Goal: Information Seeking & Learning: Learn about a topic

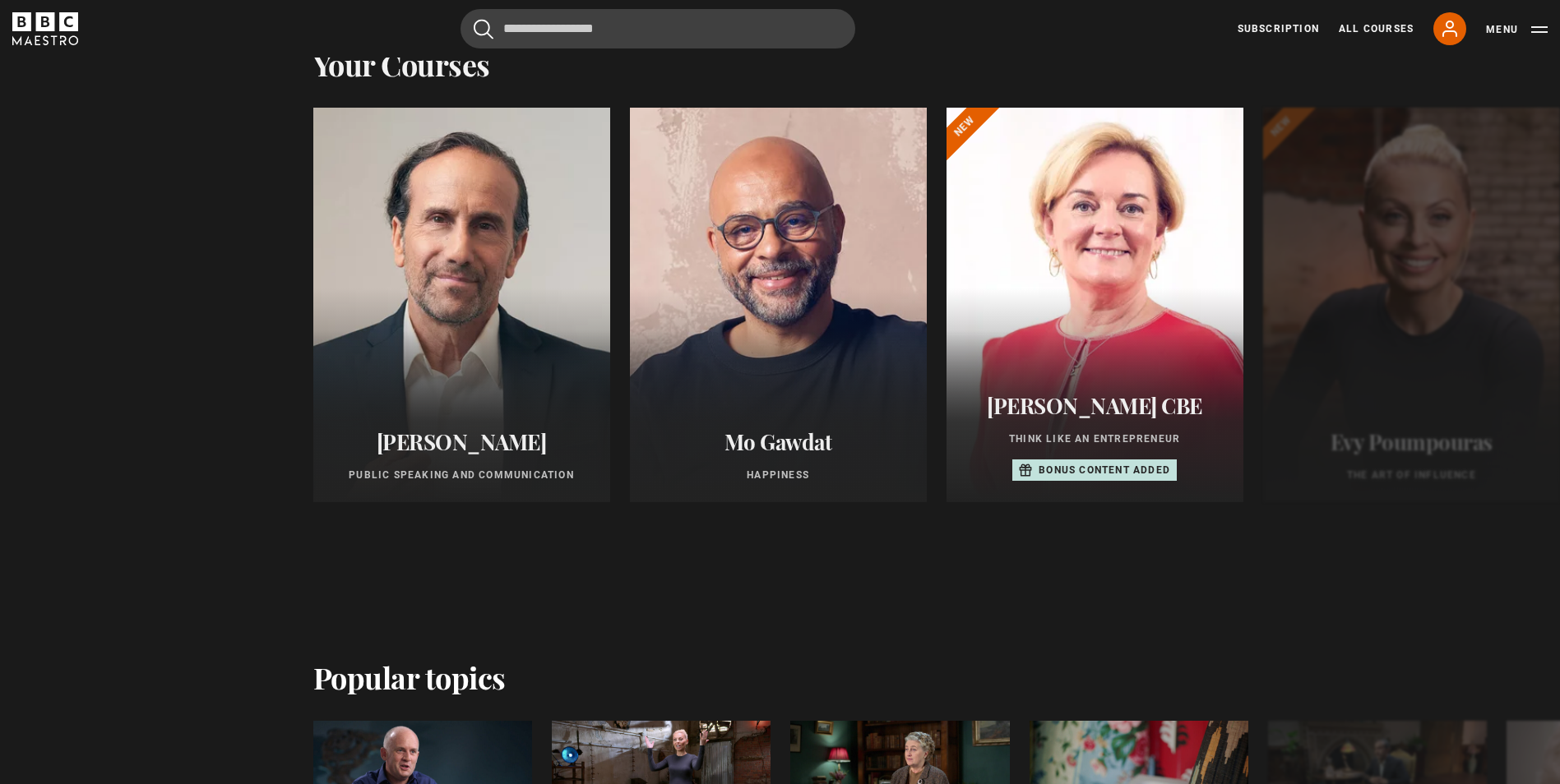
scroll to position [904, 0]
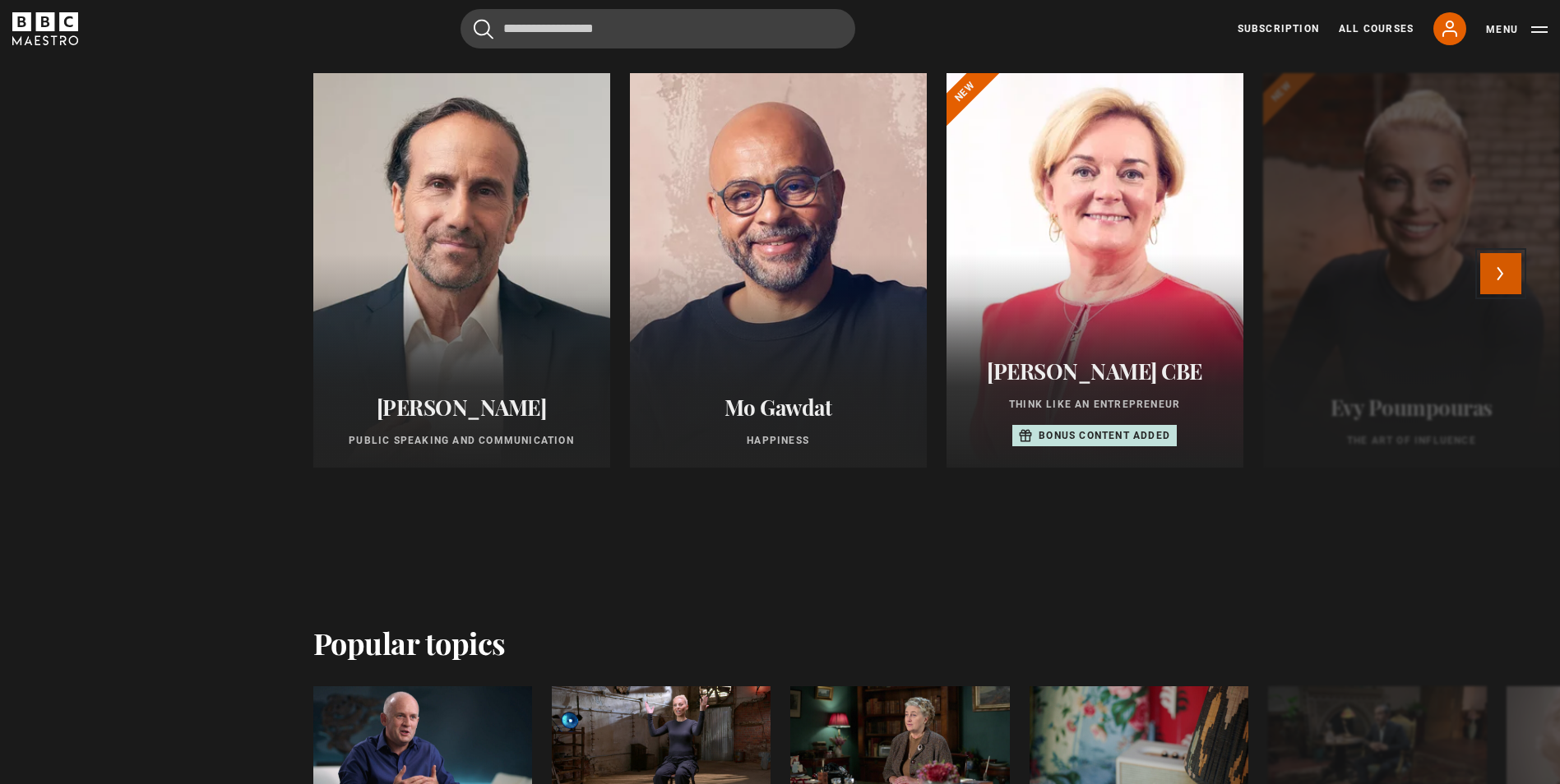
click at [1501, 286] on button "Next" at bounding box center [1500, 273] width 41 height 41
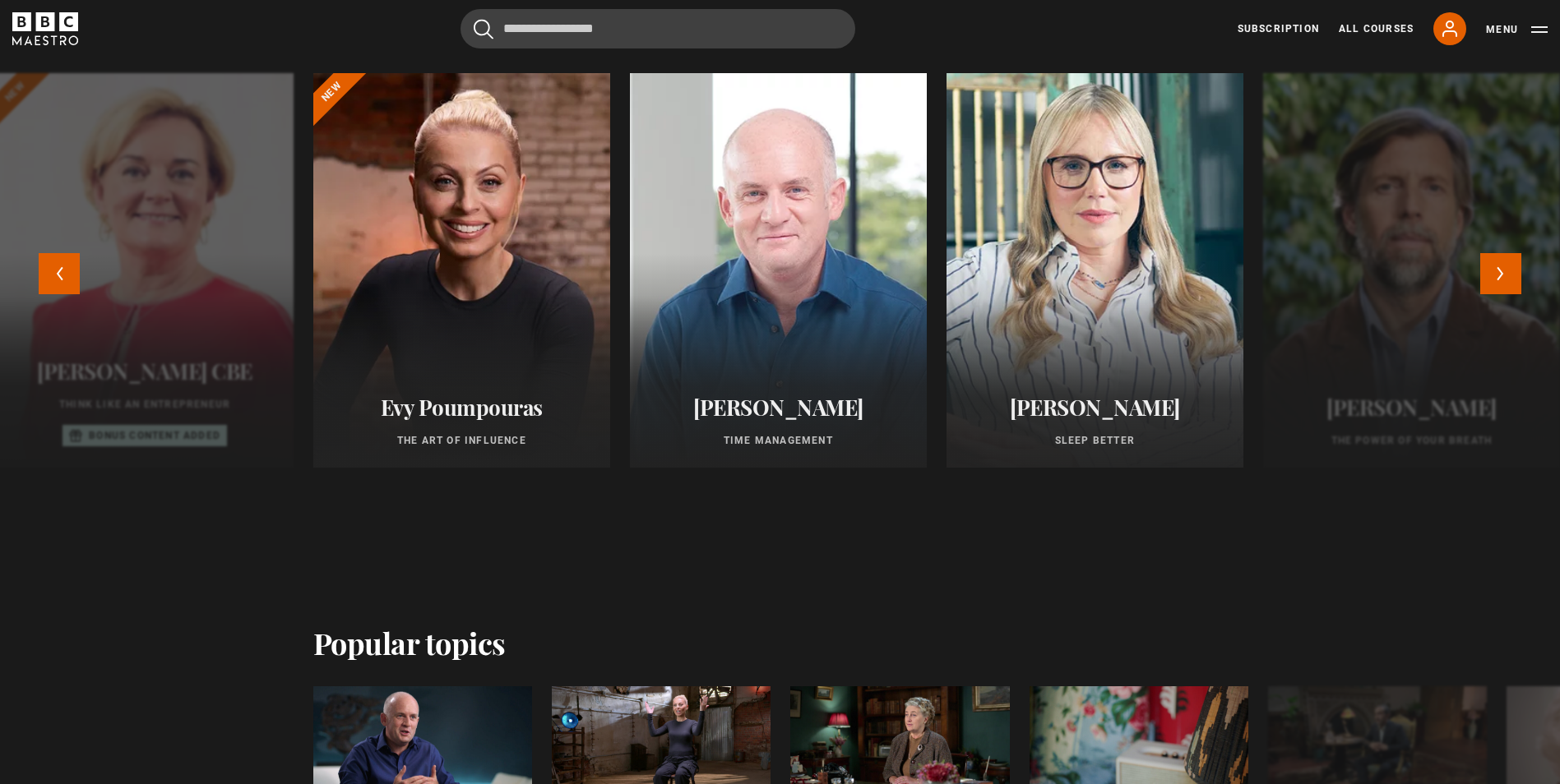
click at [1204, 241] on div at bounding box center [1095, 271] width 326 height 434
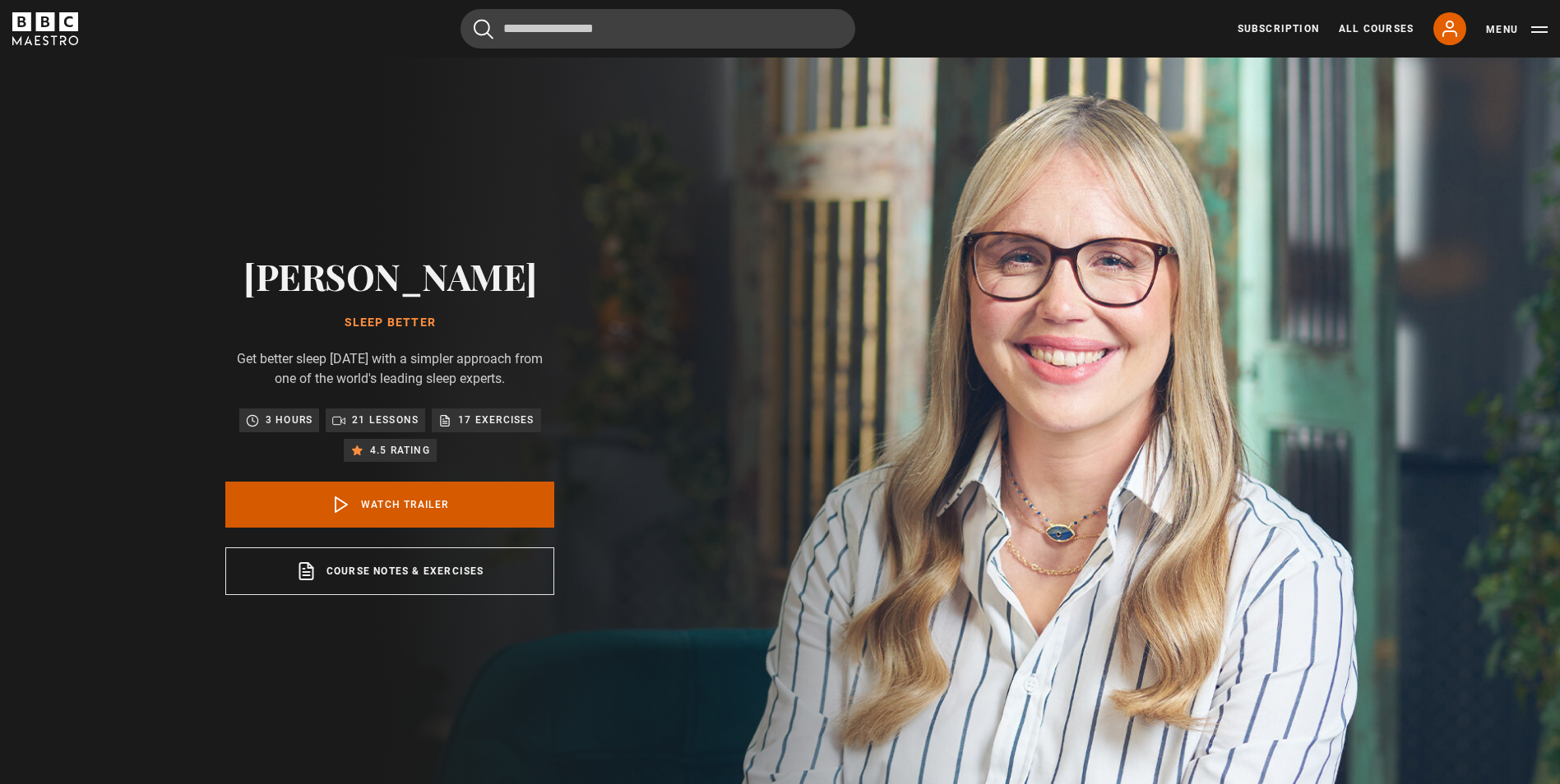
click at [404, 528] on link "Watch Trailer" at bounding box center [389, 504] width 329 height 46
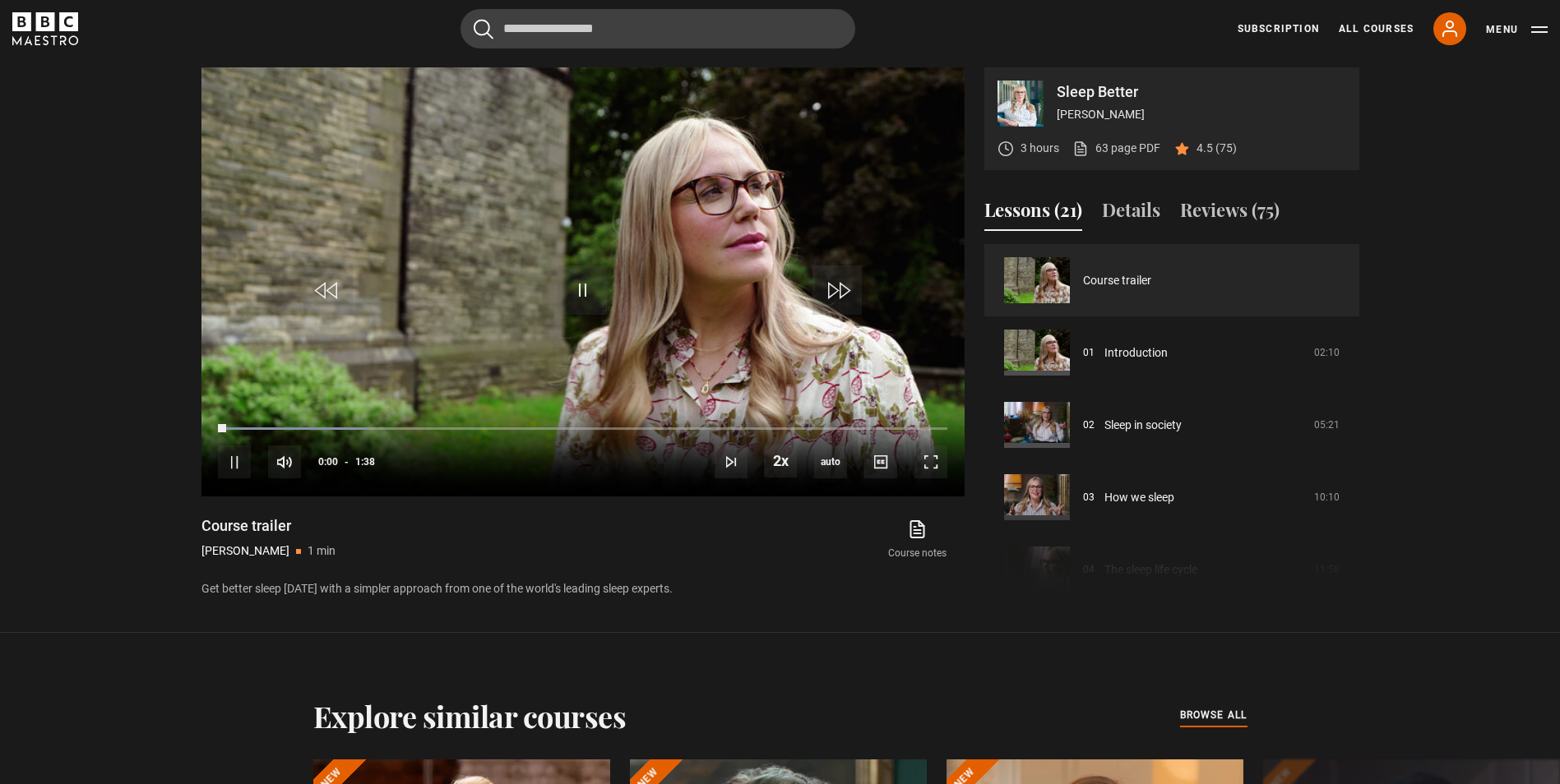
scroll to position [792, 0]
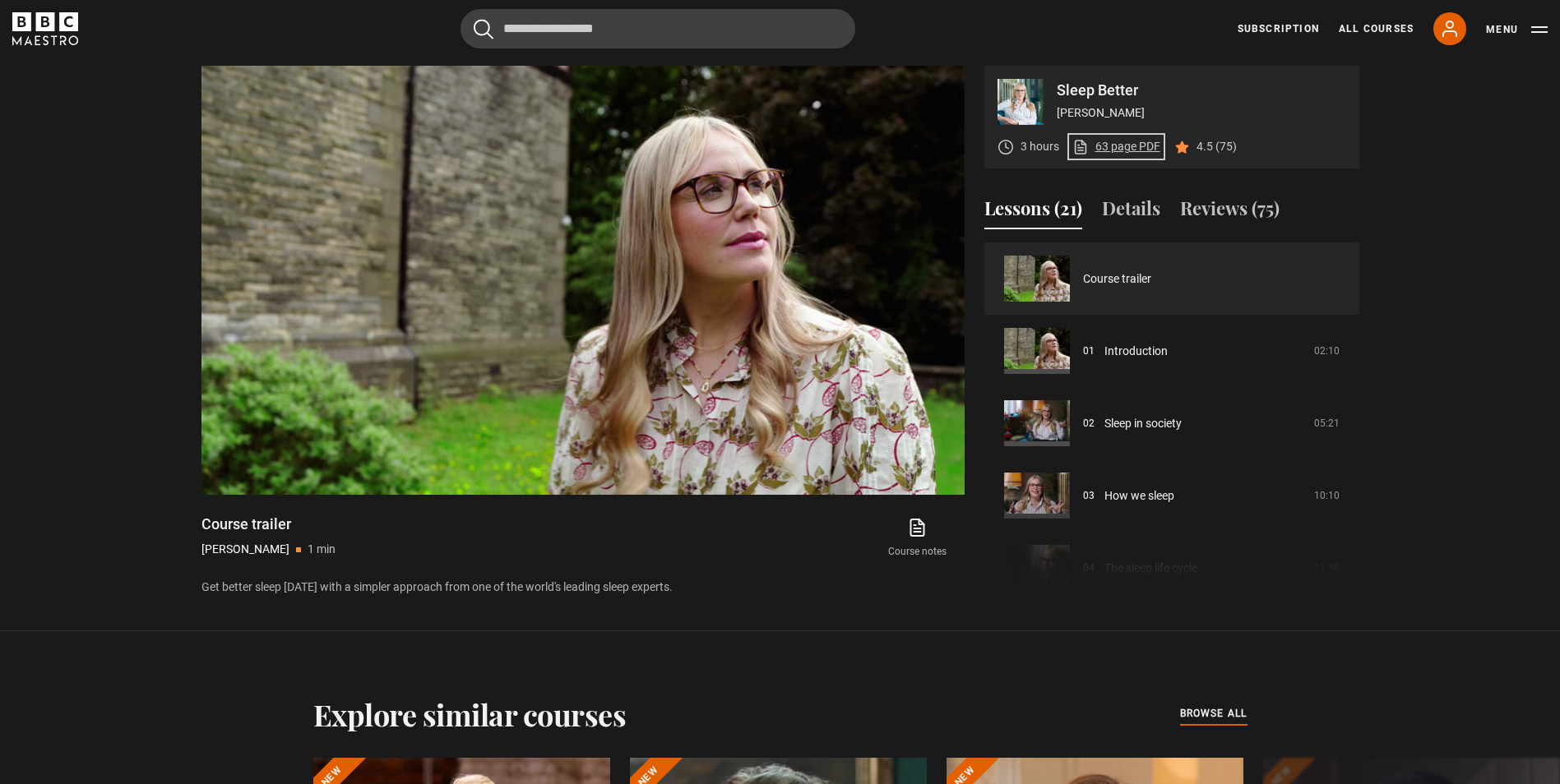
click at [1113, 150] on link "63 page PDF (opens in new tab)" at bounding box center [1116, 146] width 88 height 17
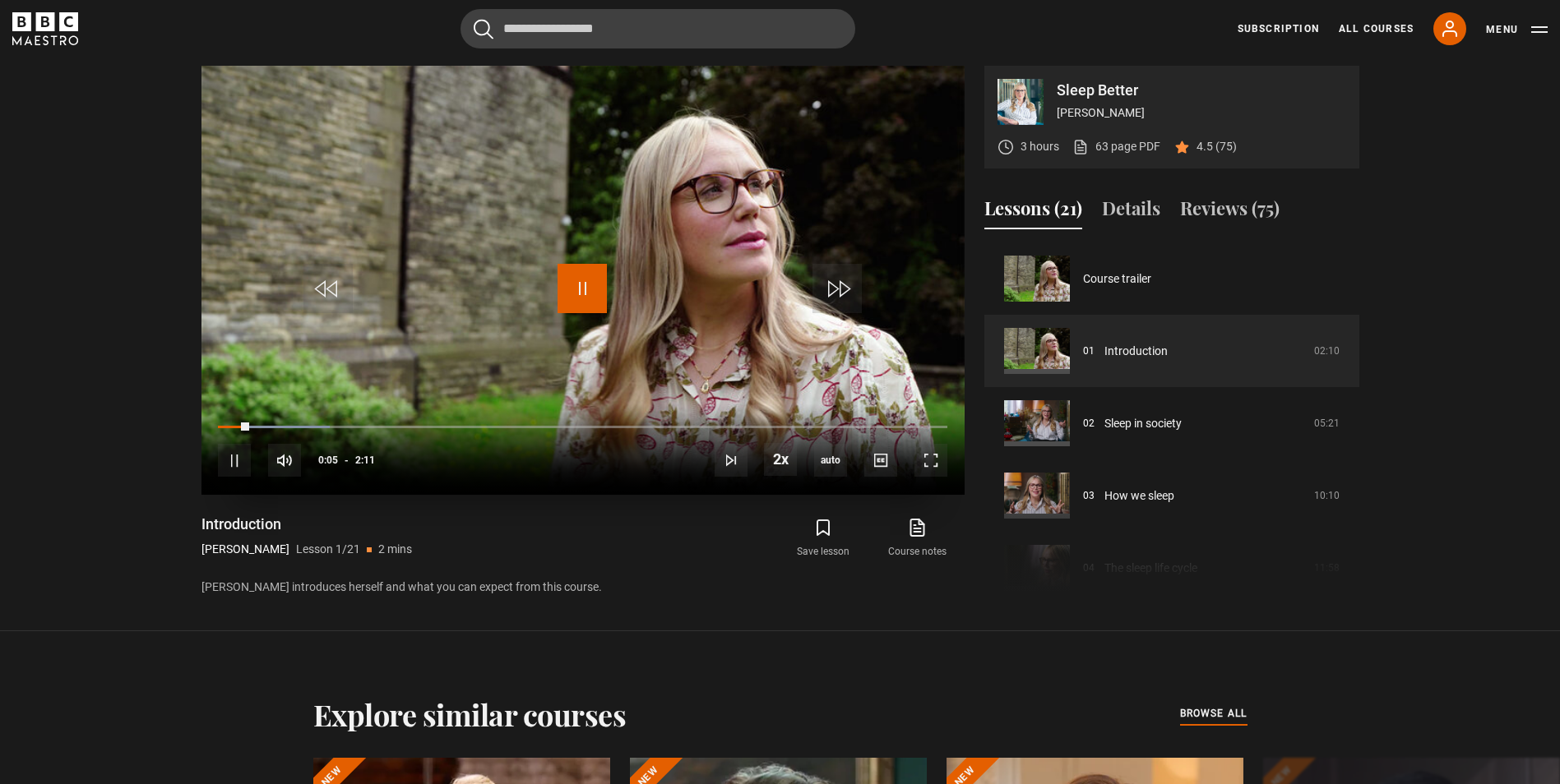
click at [583, 283] on span "Video Player" at bounding box center [582, 288] width 49 height 49
click at [584, 282] on span "Video Player" at bounding box center [582, 288] width 49 height 49
click at [573, 280] on span "Video Player" at bounding box center [582, 288] width 49 height 49
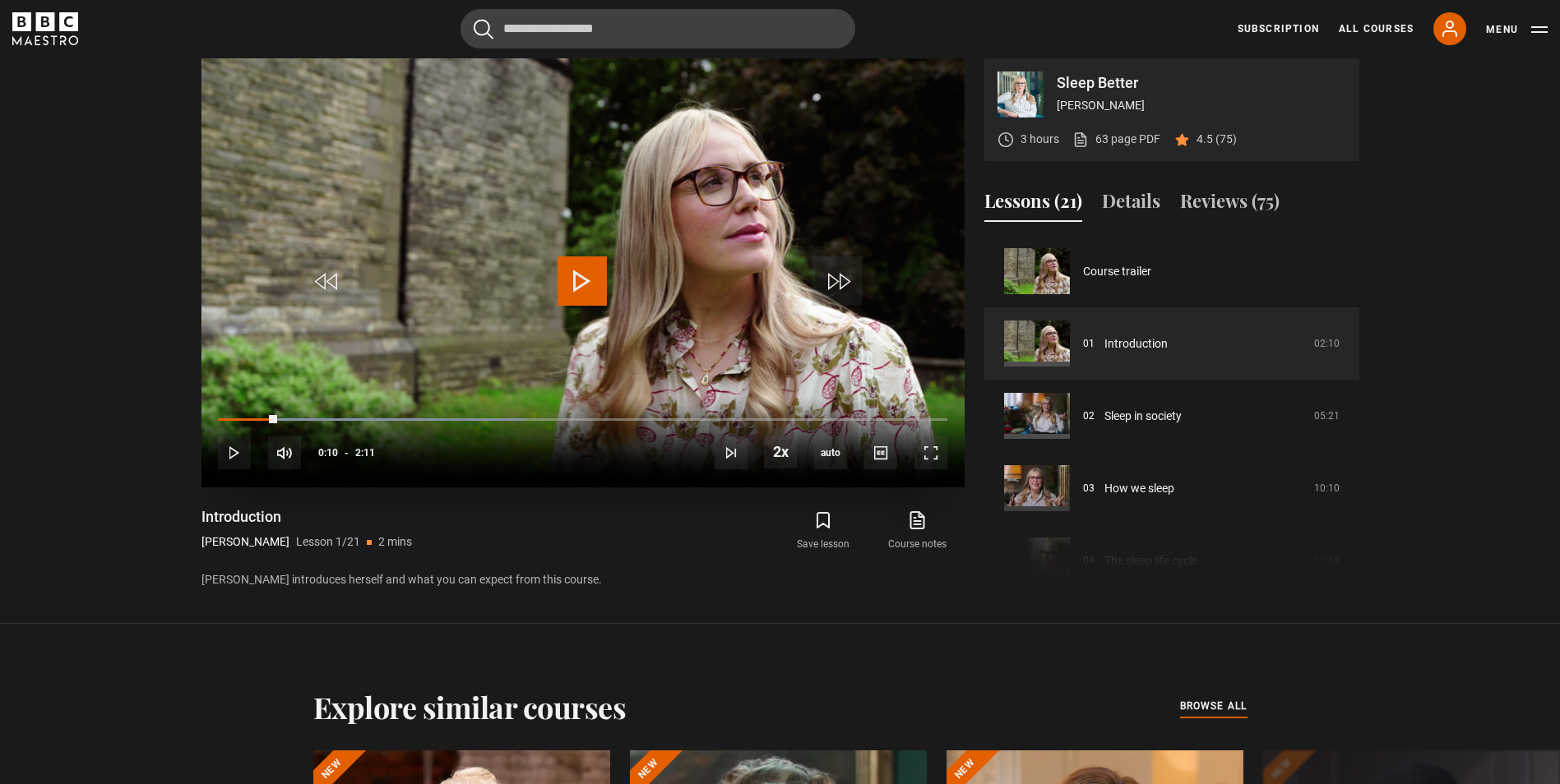
scroll to position [799, 0]
click at [941, 455] on span "Video Player" at bounding box center [931, 454] width 33 height 33
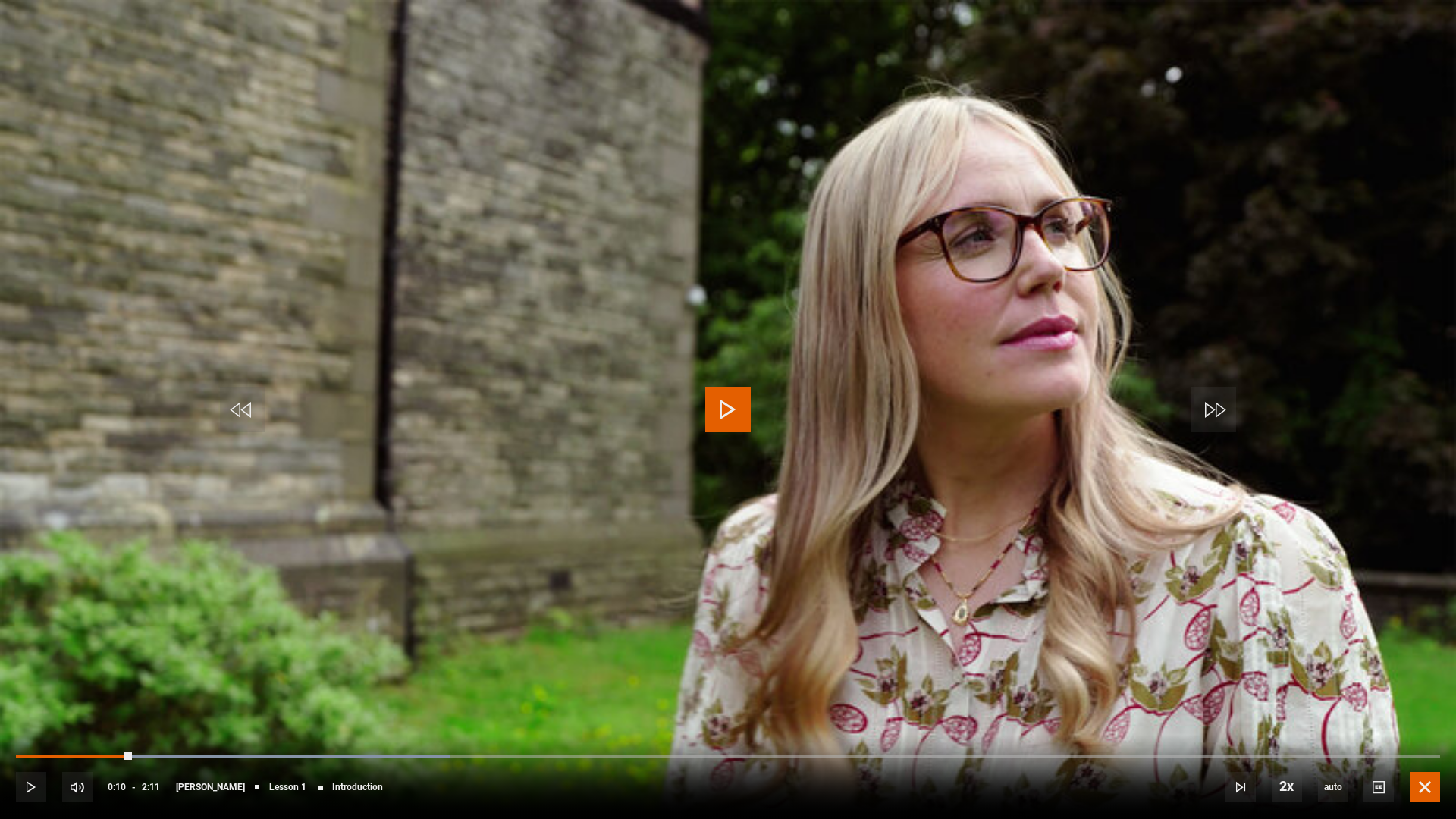
click at [1438, 722] on span "Video Player" at bounding box center [1425, 787] width 30 height 30
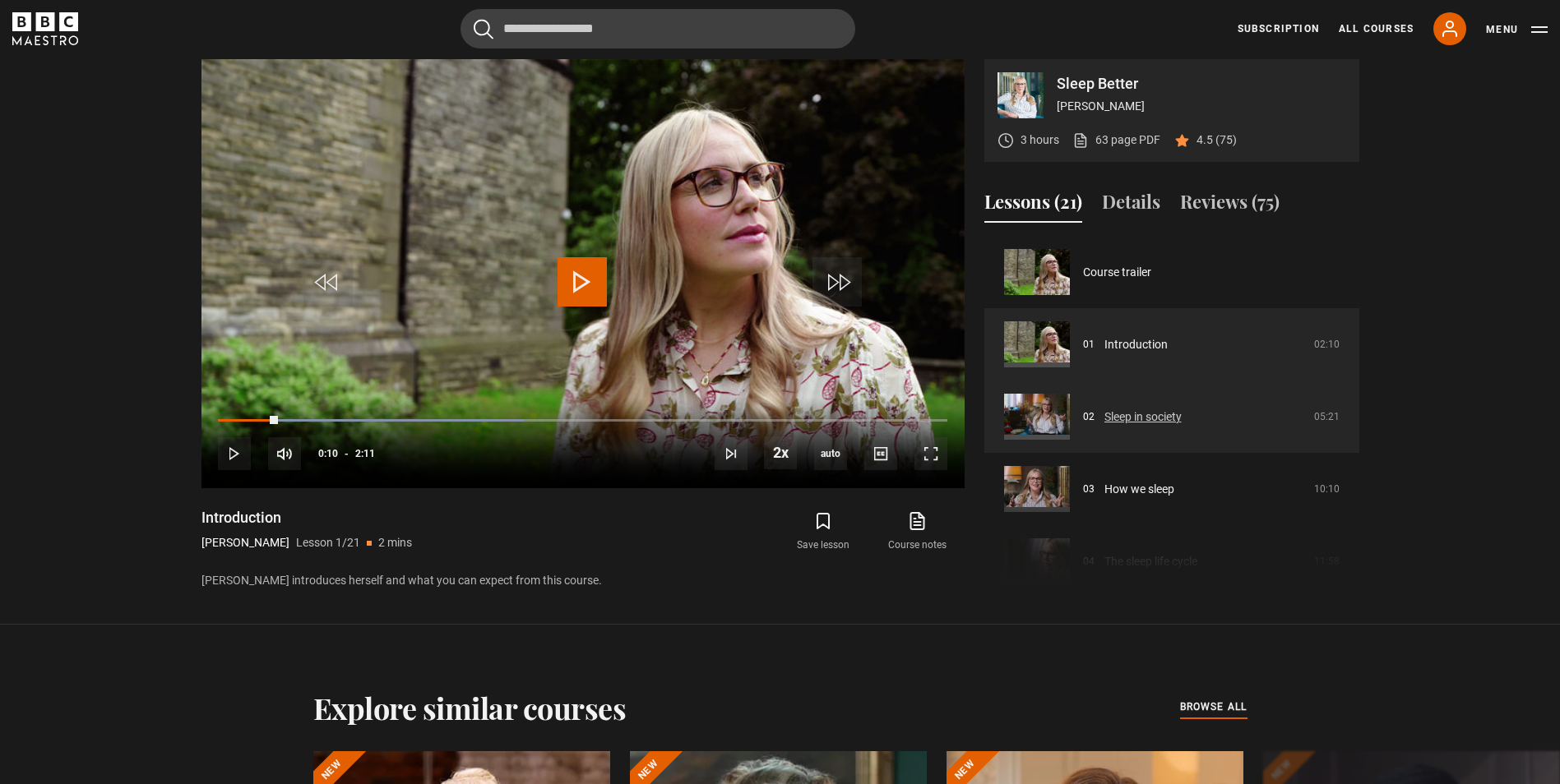
click at [1104, 409] on link "Sleep in society" at bounding box center [1142, 417] width 77 height 17
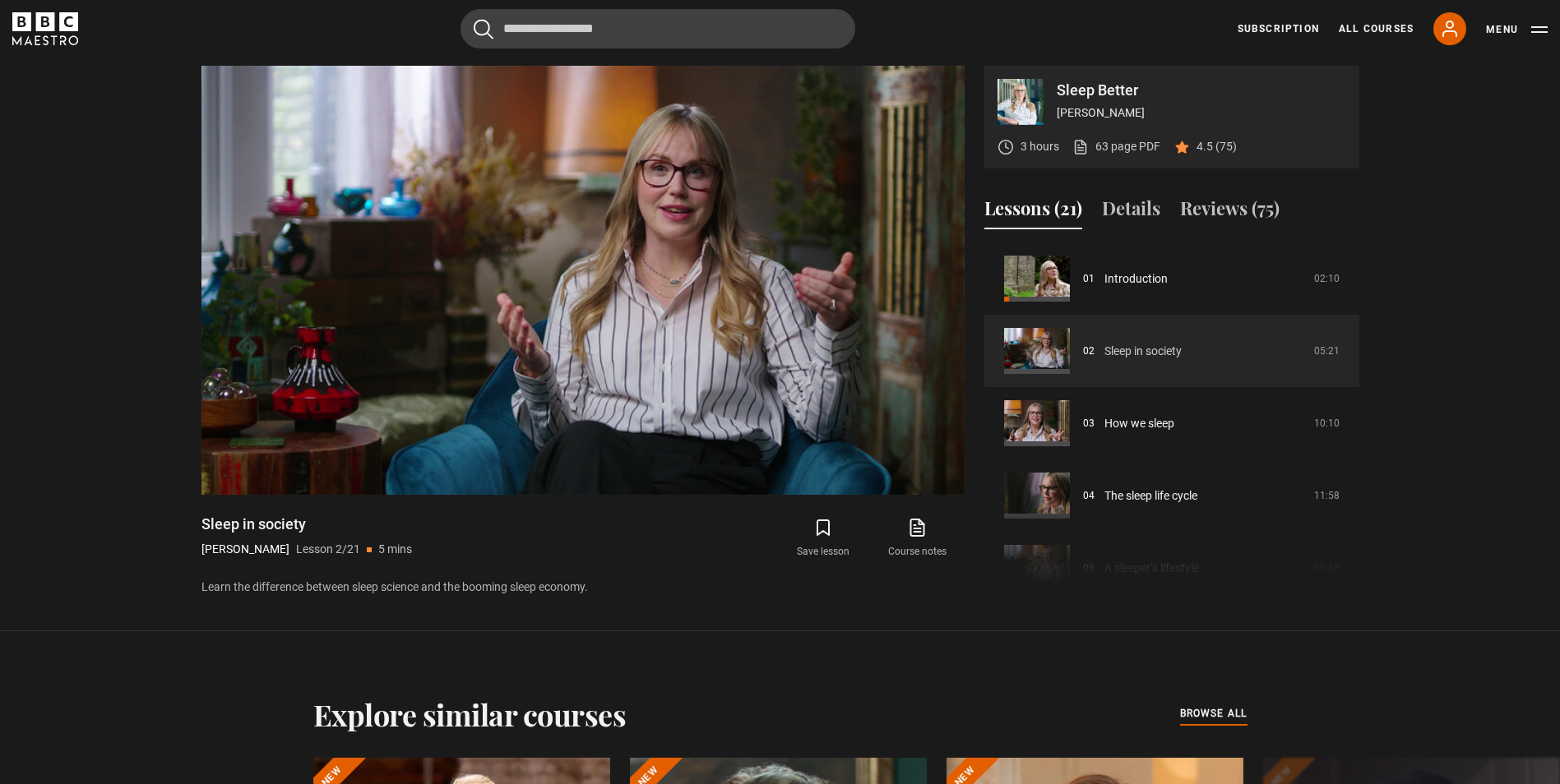
click at [1130, 343] on link "Sleep in society" at bounding box center [1142, 351] width 77 height 17
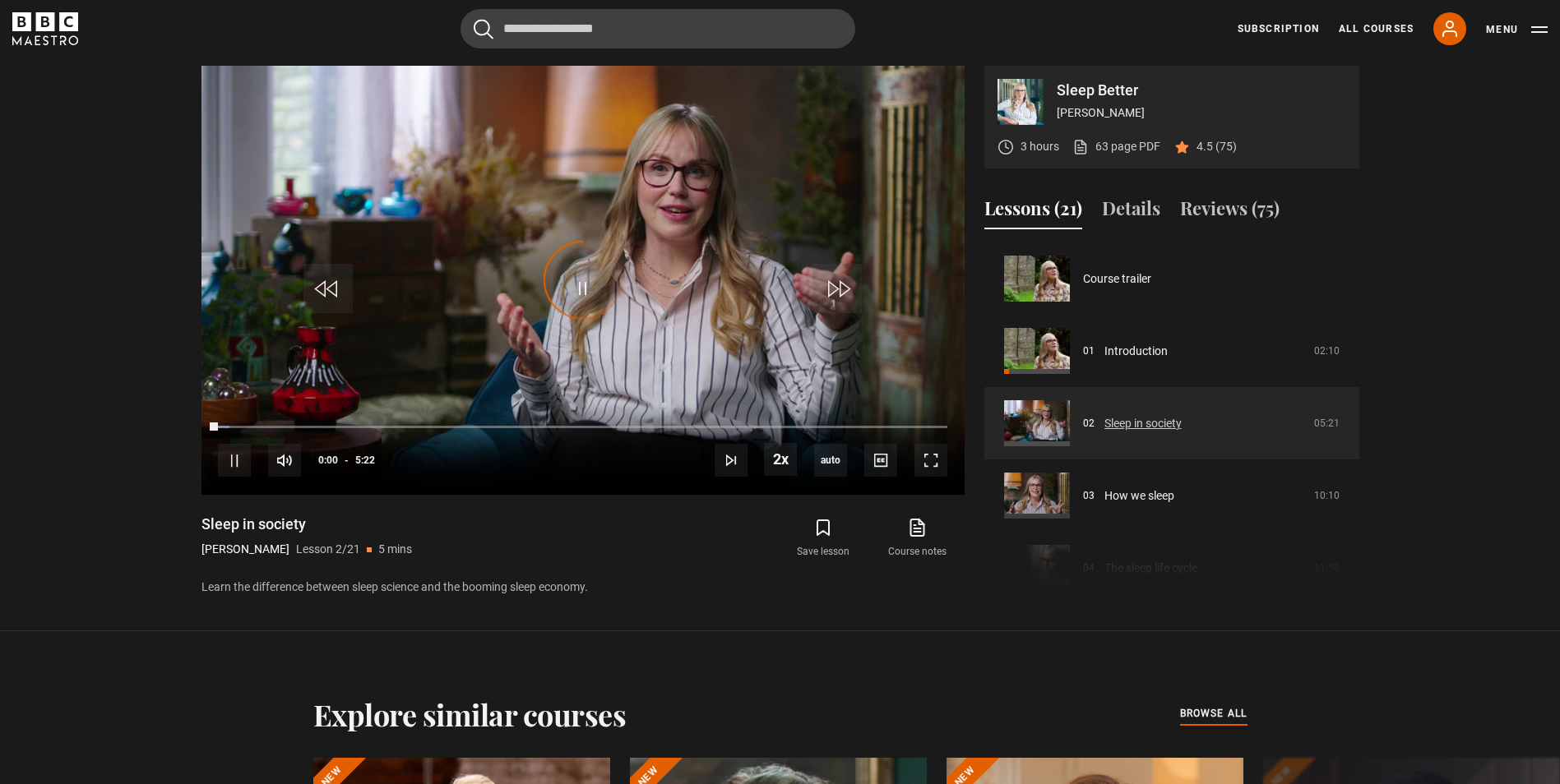
scroll to position [72, 0]
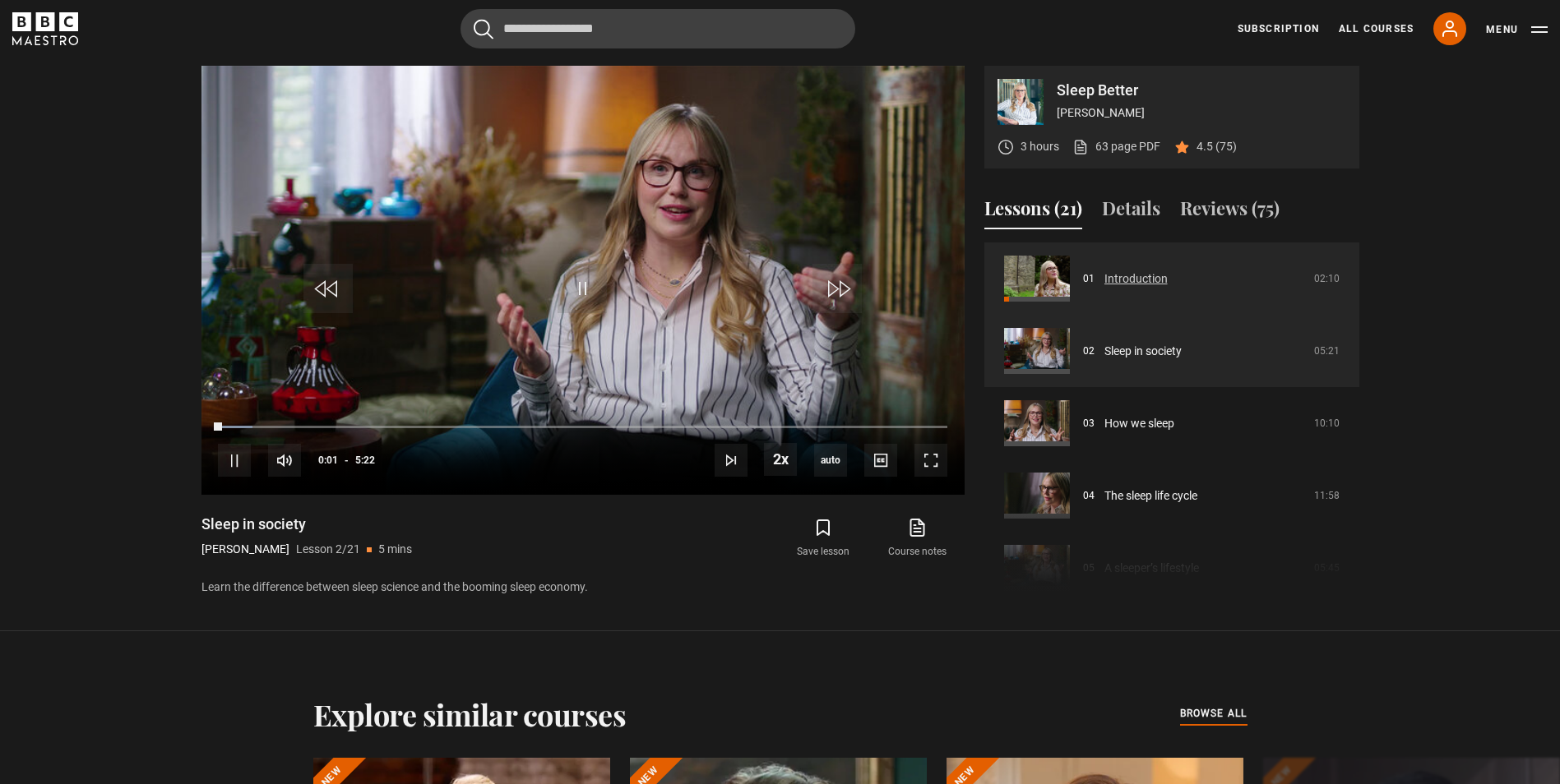
click at [1104, 275] on link "Introduction" at bounding box center [1135, 279] width 63 height 17
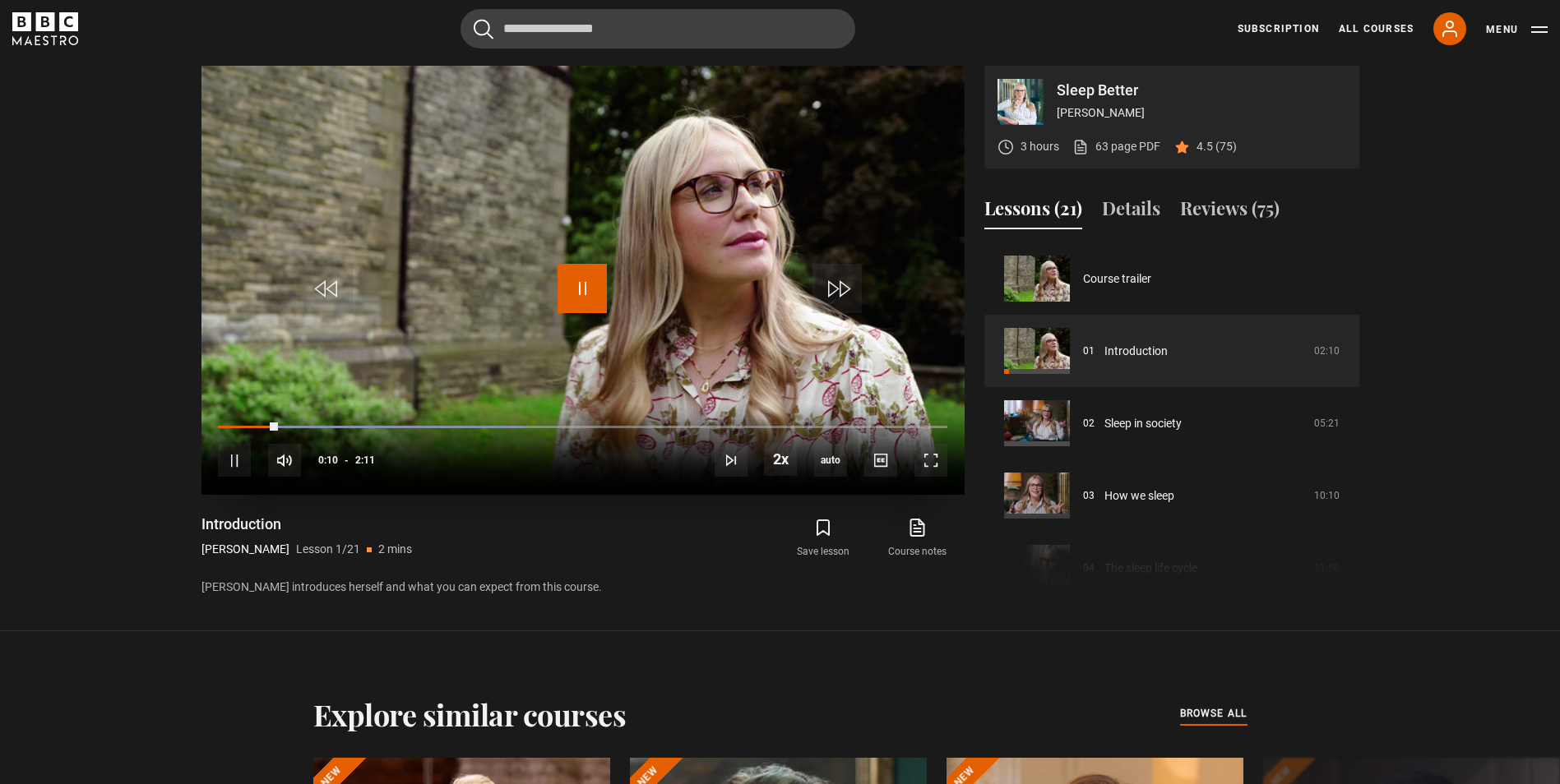
click at [599, 284] on span "Video Player" at bounding box center [582, 288] width 49 height 49
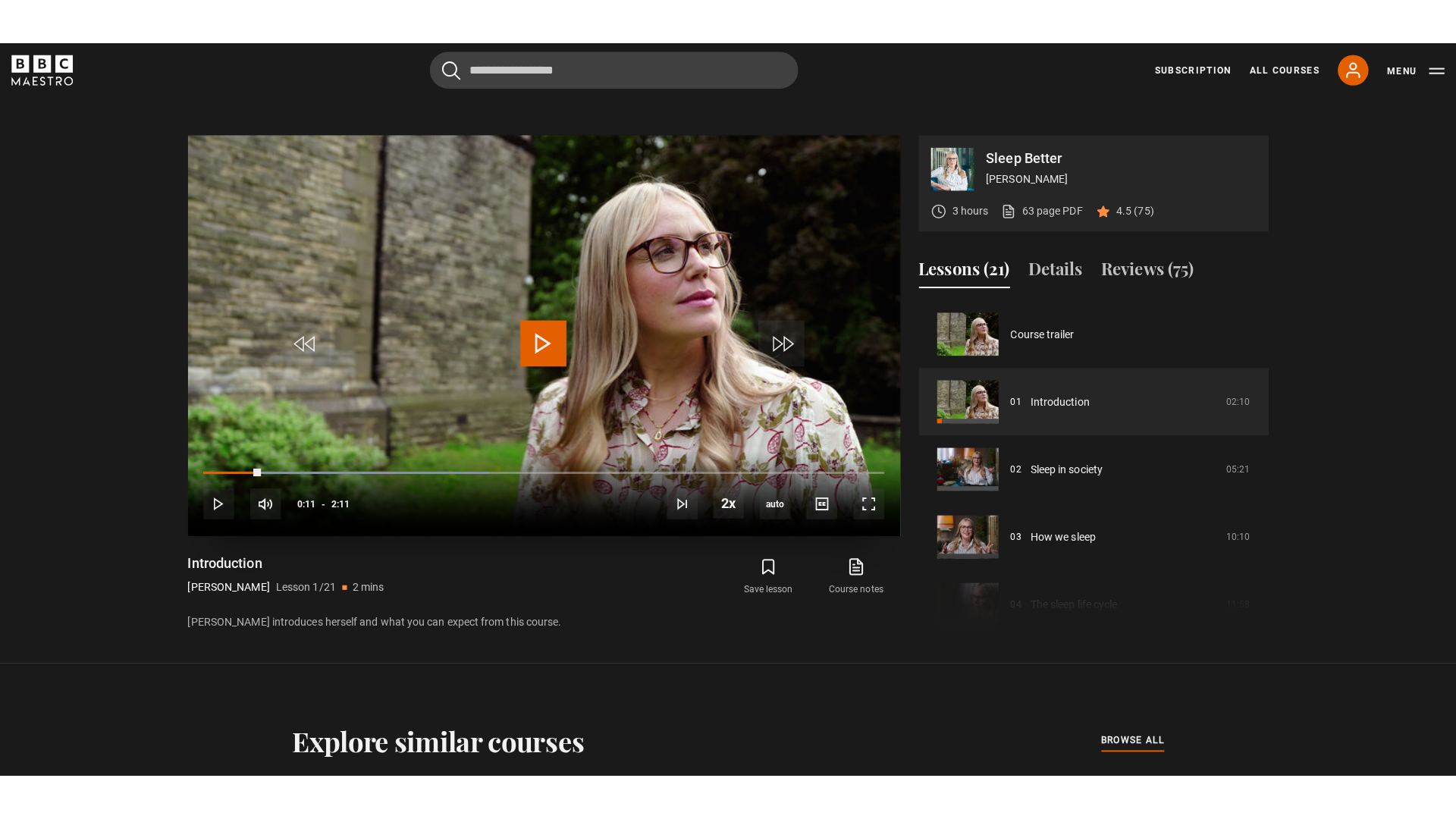
scroll to position [697, 0]
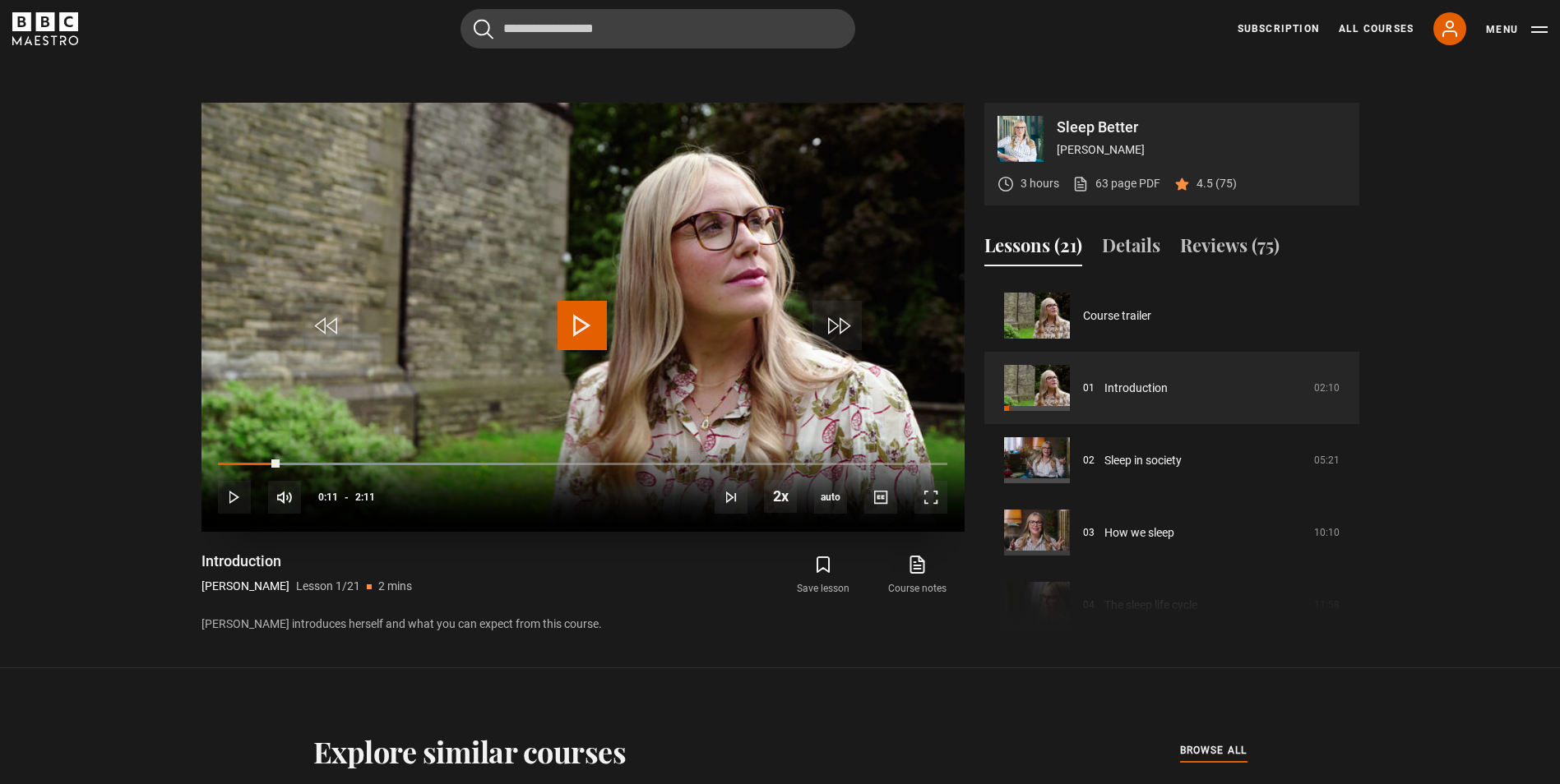
click at [573, 299] on video "Video Player" at bounding box center [583, 317] width 763 height 429
drag, startPoint x: 278, startPoint y: 472, endPoint x: 171, endPoint y: 475, distance: 107.0
click at [171, 475] on section "Sleep Better Stephanie Romiszewski 3 hours 63 page PDF (opens in new tab) 4.5 (…" at bounding box center [780, 353] width 1560 height 632
click at [952, 509] on div "10s Skip Back 10 seconds Play 10s Skip Forward 10 seconds Loaded : 22.90% 2:06 …" at bounding box center [583, 486] width 763 height 91
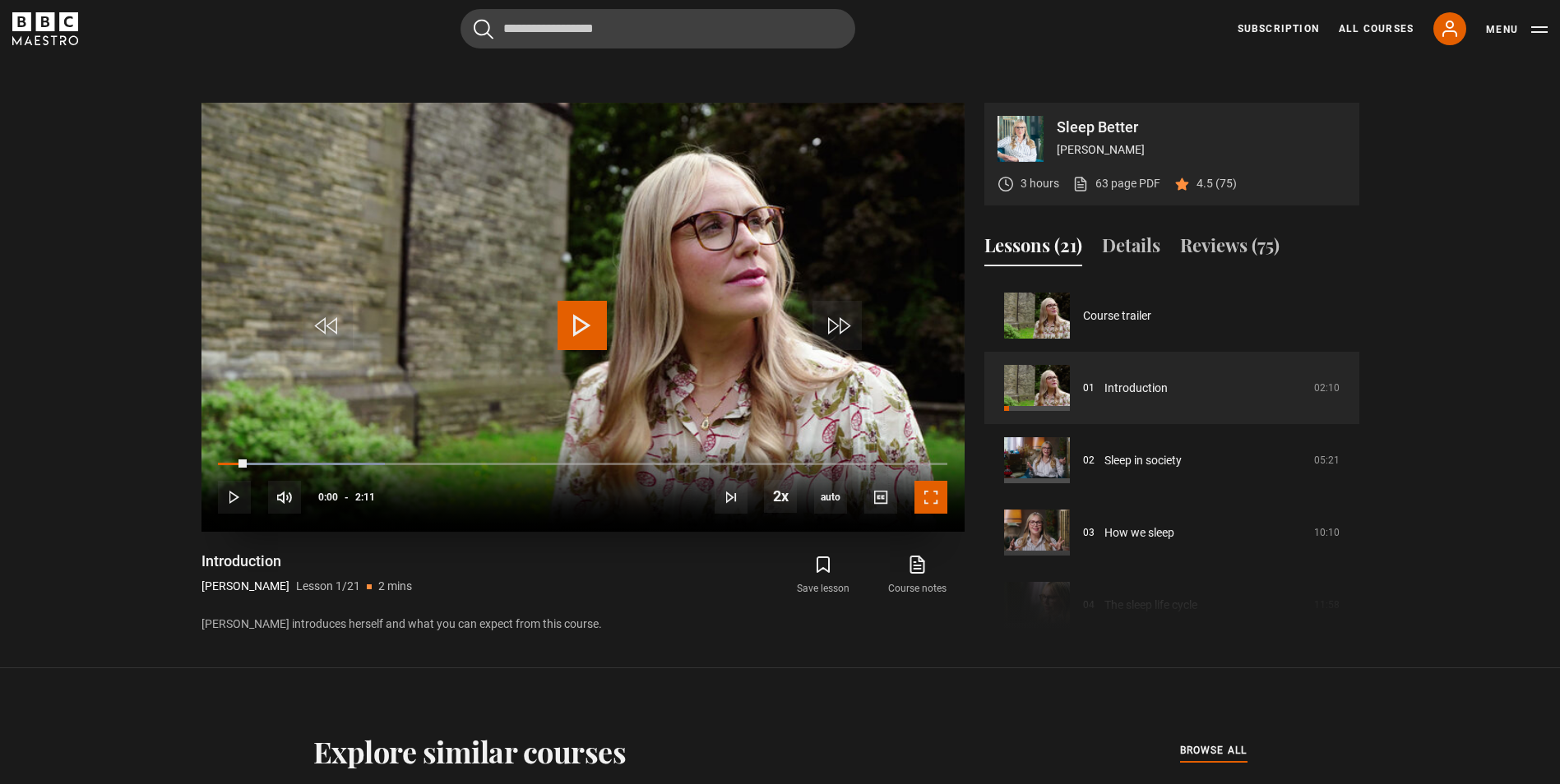
click at [938, 503] on span "Video Player" at bounding box center [931, 498] width 33 height 33
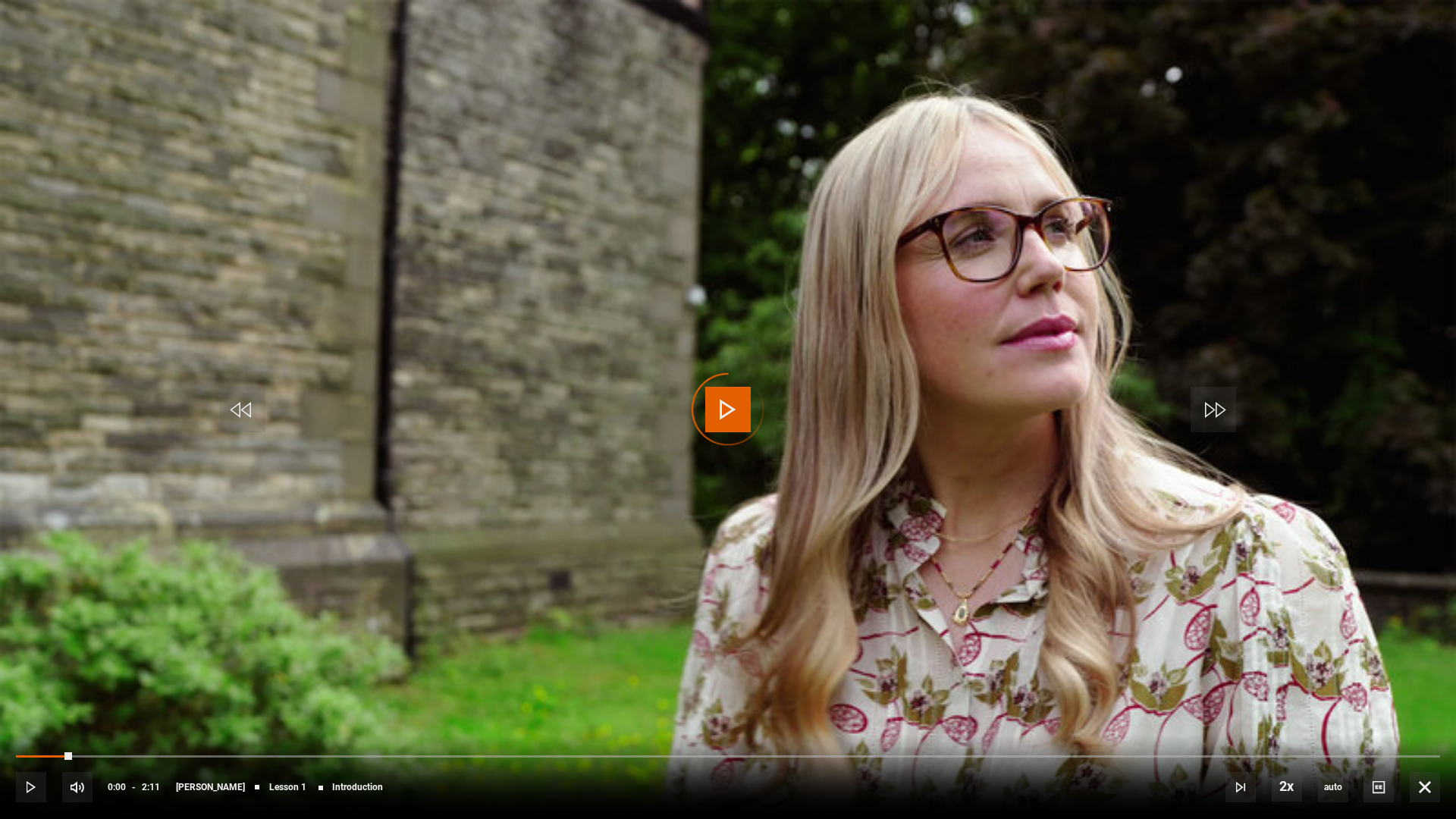
click at [724, 382] on video-js "Video Player is loading. Play Lesson Introduction 10s Skip Back 10 seconds Play…" at bounding box center [728, 410] width 1456 height 819
drag, startPoint x: 799, startPoint y: 818, endPoint x: 1375, endPoint y: 783, distance: 577.1
click at [1375, 722] on span "Video Player" at bounding box center [1379, 787] width 30 height 30
click at [1374, 722] on li "captions off , selected" at bounding box center [1382, 745] width 91 height 19
click at [1382, 722] on div "10s Skip Back 10 seconds Pause 10s Skip Forward 10 seconds Loaded : 80.15% 2:05…" at bounding box center [728, 777] width 1456 height 84
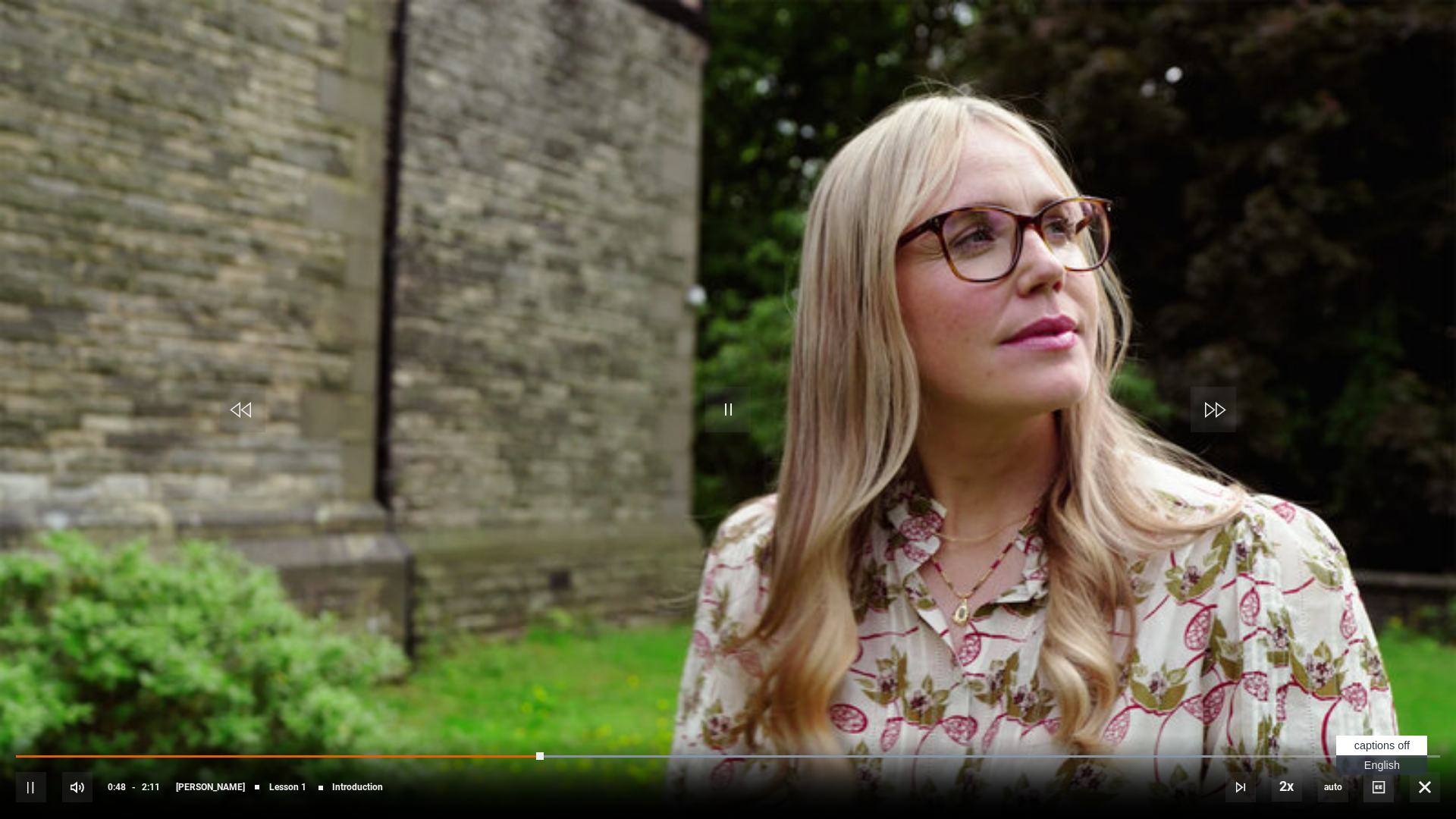
click at [1382, 722] on span "Video Player" at bounding box center [1379, 787] width 30 height 30
click at [1378, 722] on span "English Captions" at bounding box center [1382, 765] width 35 height 12
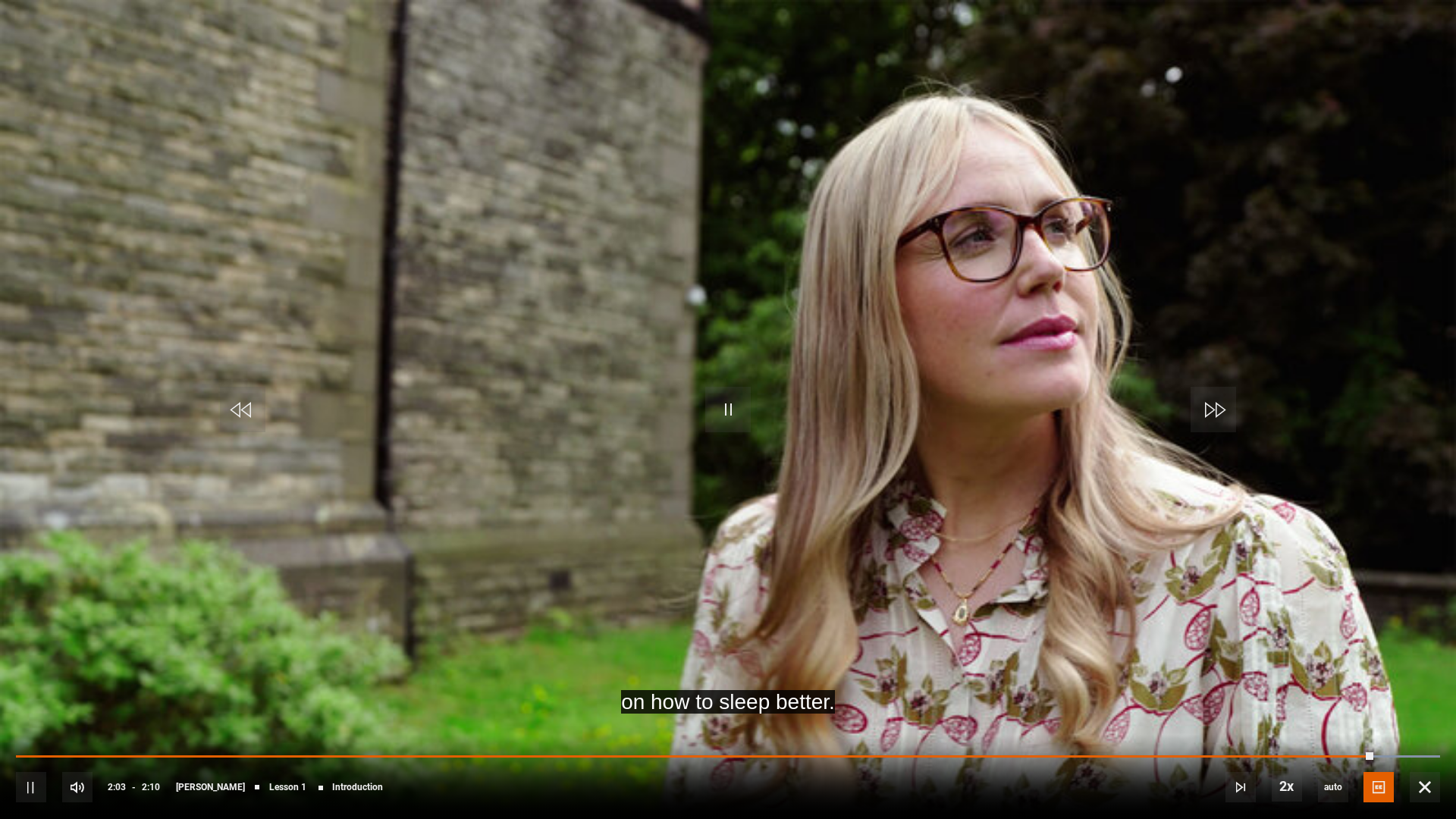
click at [1380, 434] on video "Video Player" at bounding box center [728, 410] width 1456 height 819
click at [9, 722] on div "10s Skip Back 10 seconds Play 10s Skip Forward 10 seconds Loaded : 100.00% 0:00…" at bounding box center [728, 777] width 1456 height 84
click at [15, 722] on div "10s Skip Back 10 seconds Play 10s Skip Forward 10 seconds Loaded : 100.00% 0:00…" at bounding box center [728, 777] width 1456 height 84
click at [20, 722] on div "10s Skip Back 10 seconds Play 10s Skip Forward 10 seconds Loaded : 100.00% 0:00…" at bounding box center [728, 777] width 1456 height 84
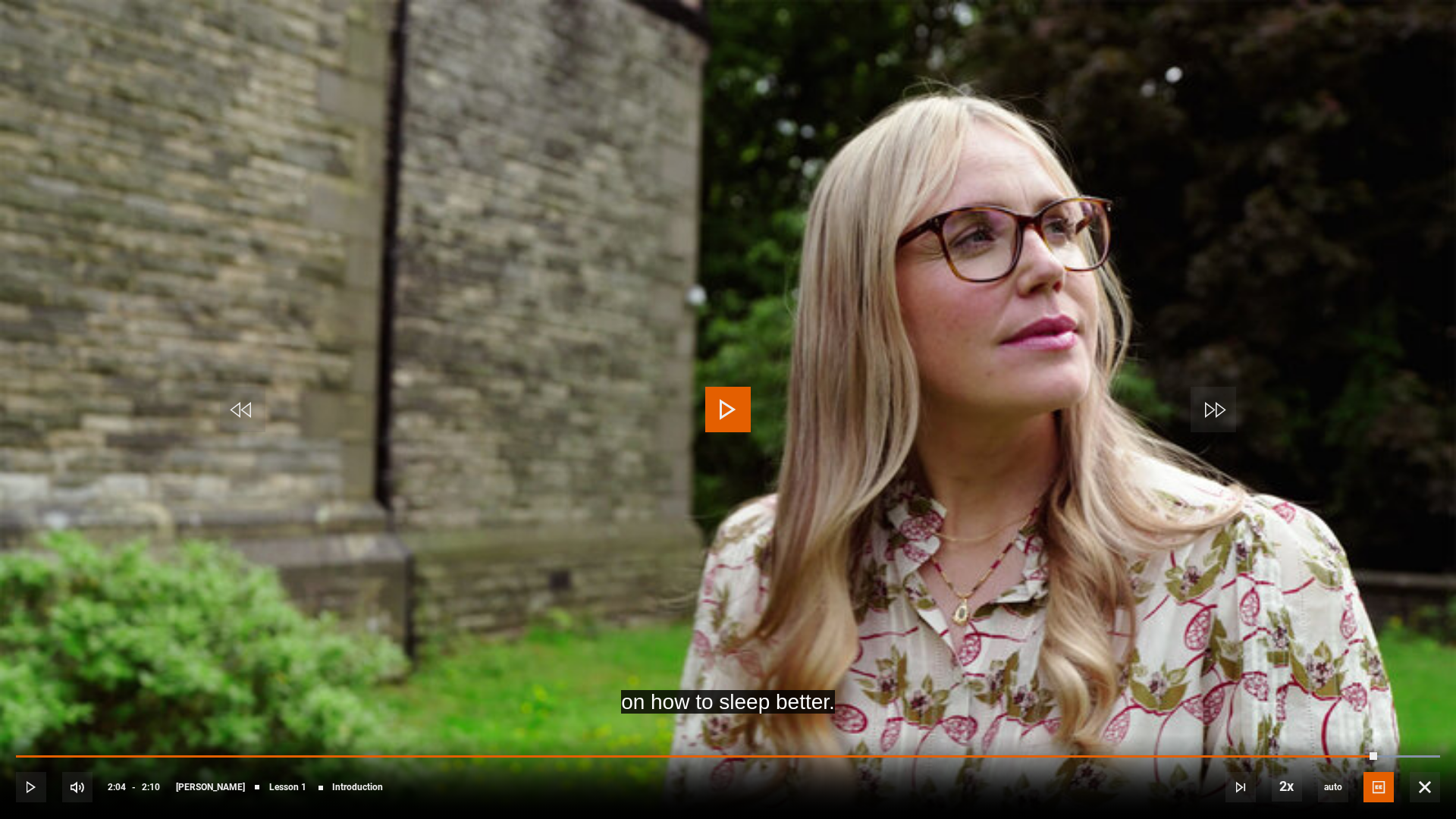
click at [29, 722] on div "10s Skip Back 10 seconds Play 10s Skip Forward 10 seconds Loaded : 100.00% 0:00…" at bounding box center [728, 777] width 1456 height 84
click at [24, 722] on div "10s Skip Back 10 seconds Play 10s Skip Forward 10 seconds Loaded : 100.00% 0:00…" at bounding box center [728, 777] width 1456 height 84
click at [27, 722] on span "Video Player" at bounding box center [31, 787] width 30 height 30
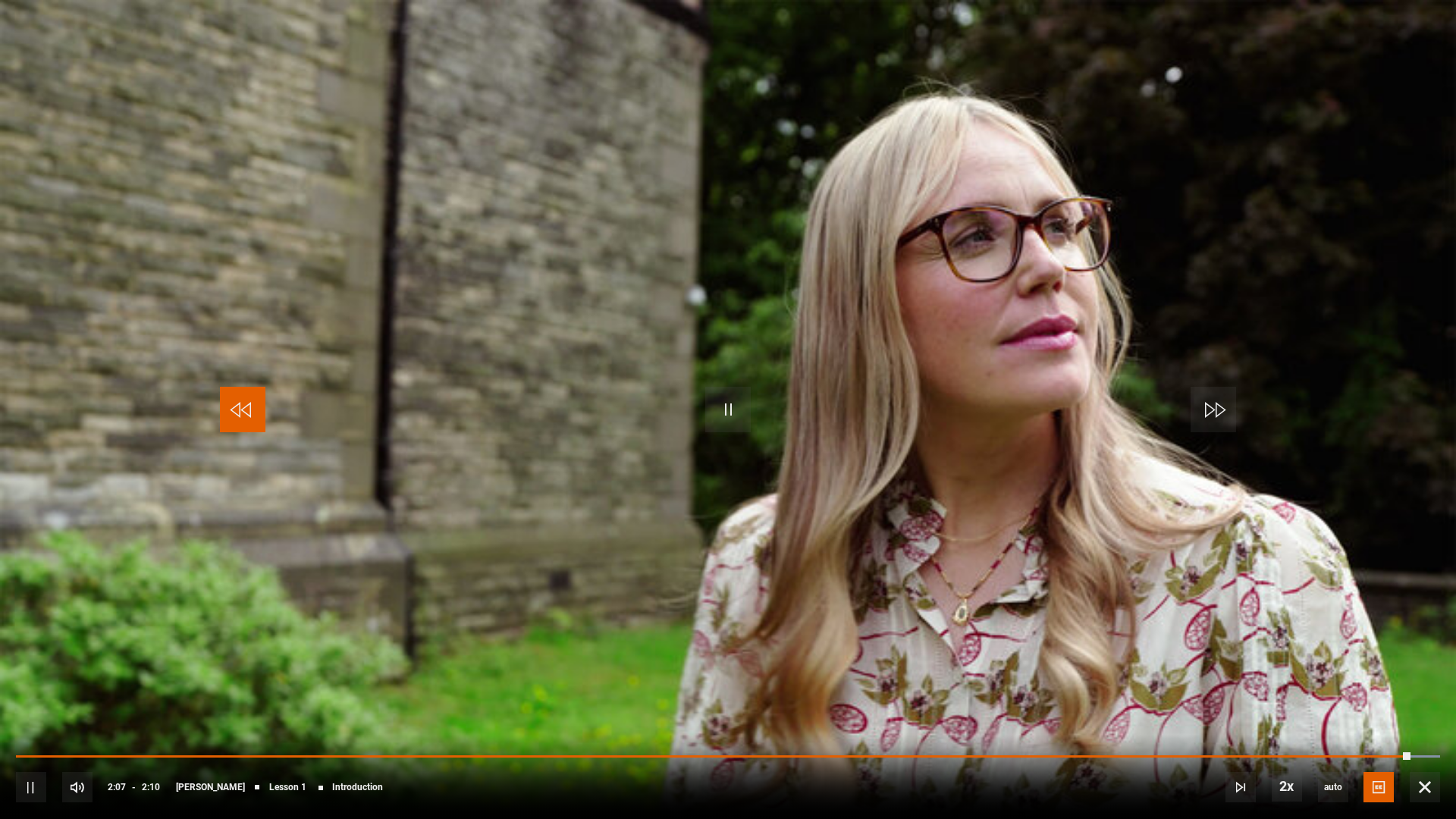
click at [259, 389] on span "Video Player" at bounding box center [243, 410] width 45 height 45
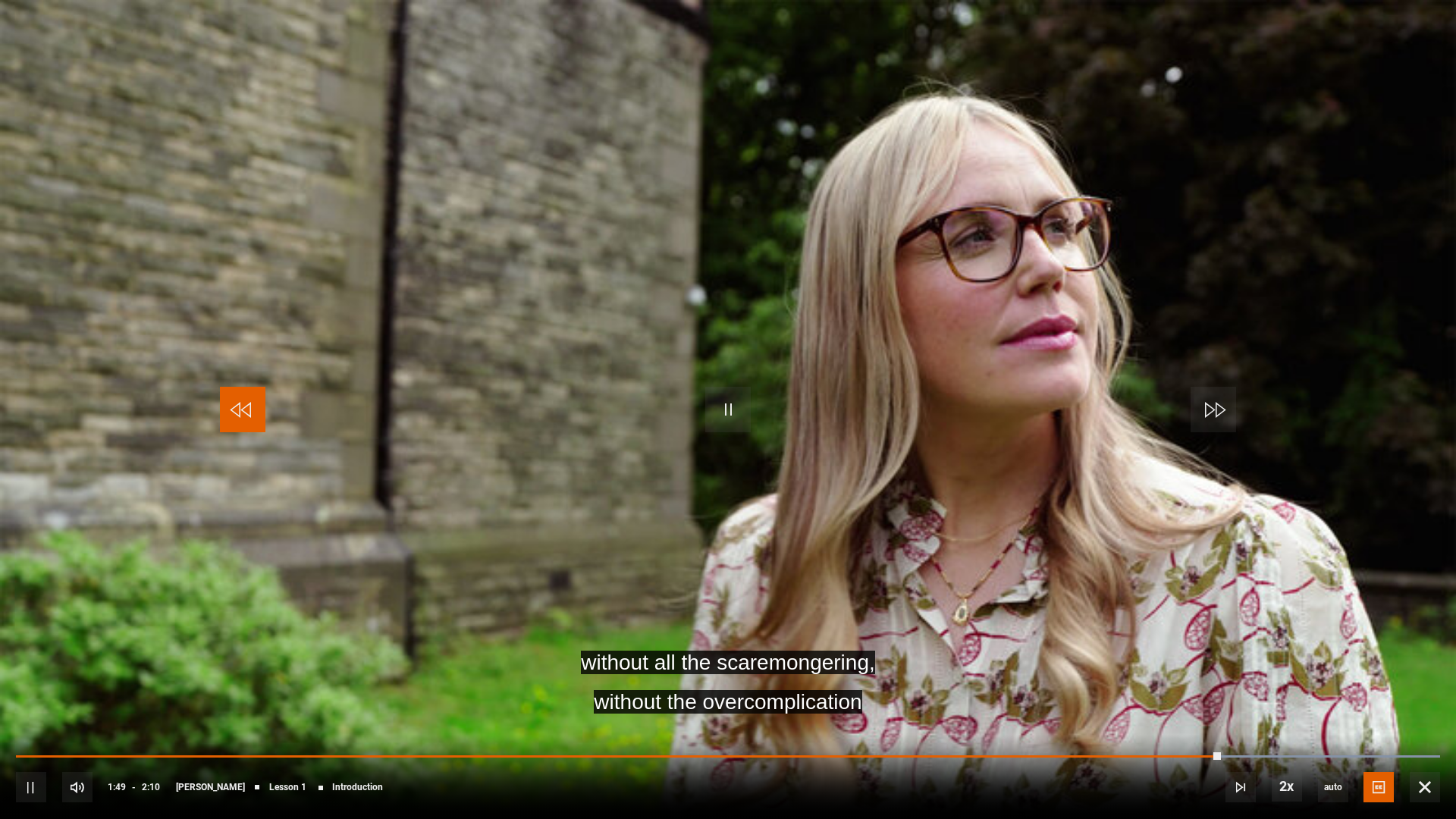
click at [259, 391] on span "Video Player" at bounding box center [243, 410] width 45 height 45
click at [25, 722] on div "10s Skip Back 10 seconds Pause 10s Skip Forward 10 seconds Loaded : 100.00% 0:0…" at bounding box center [728, 777] width 1456 height 84
drag, startPoint x: 1243, startPoint y: 754, endPoint x: 95, endPoint y: 818, distance: 1149.8
click at [95, 722] on div "10s Skip Back 10 seconds Pause 10s Skip Forward 10 seconds Loaded : 100.00% 1:5…" at bounding box center [728, 777] width 1456 height 84
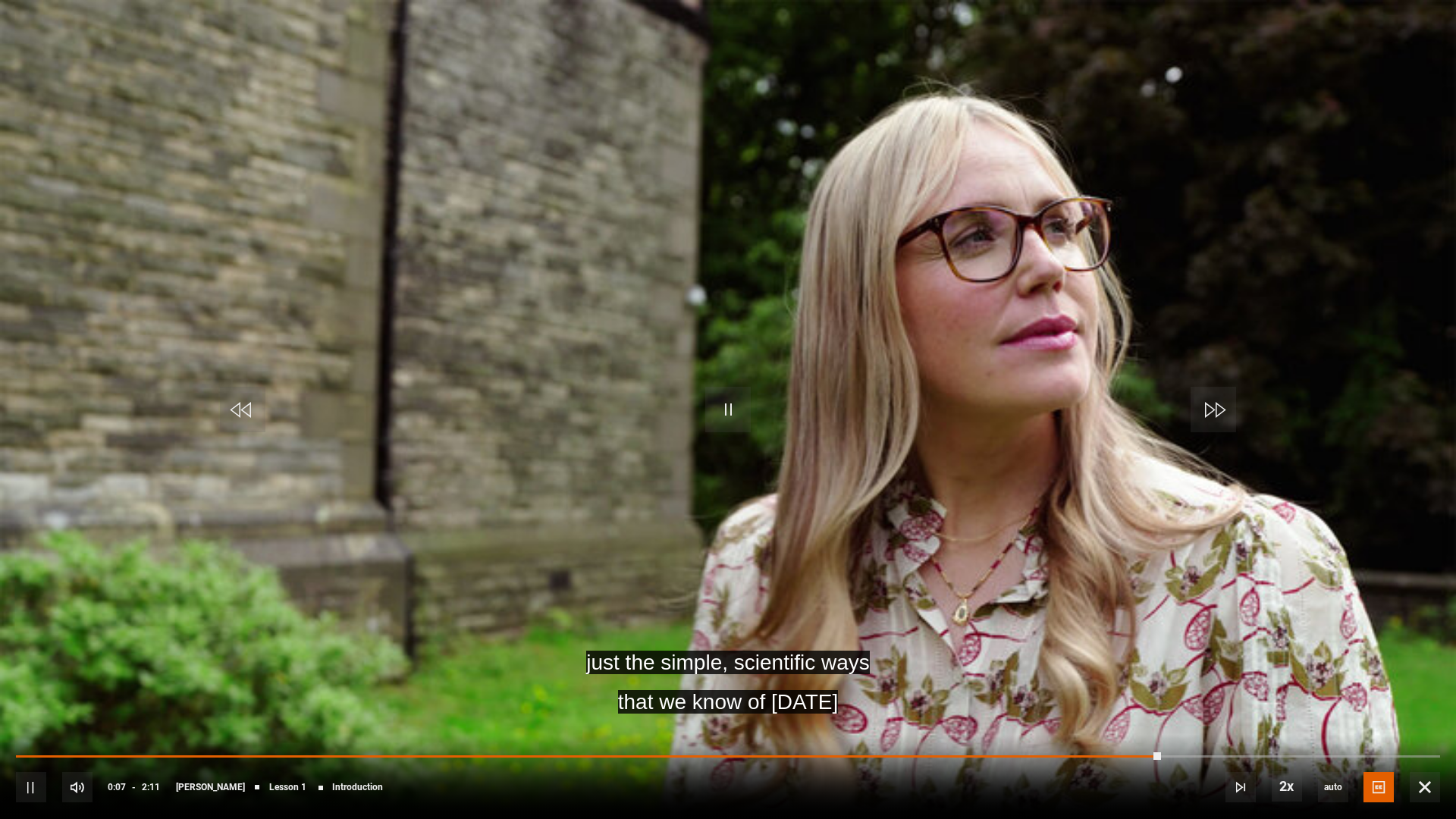
click at [95, 722] on div "10s Skip Back 10 seconds Pause 10s Skip Forward 10 seconds Loaded : 0.00% 1:50 …" at bounding box center [728, 777] width 1456 height 84
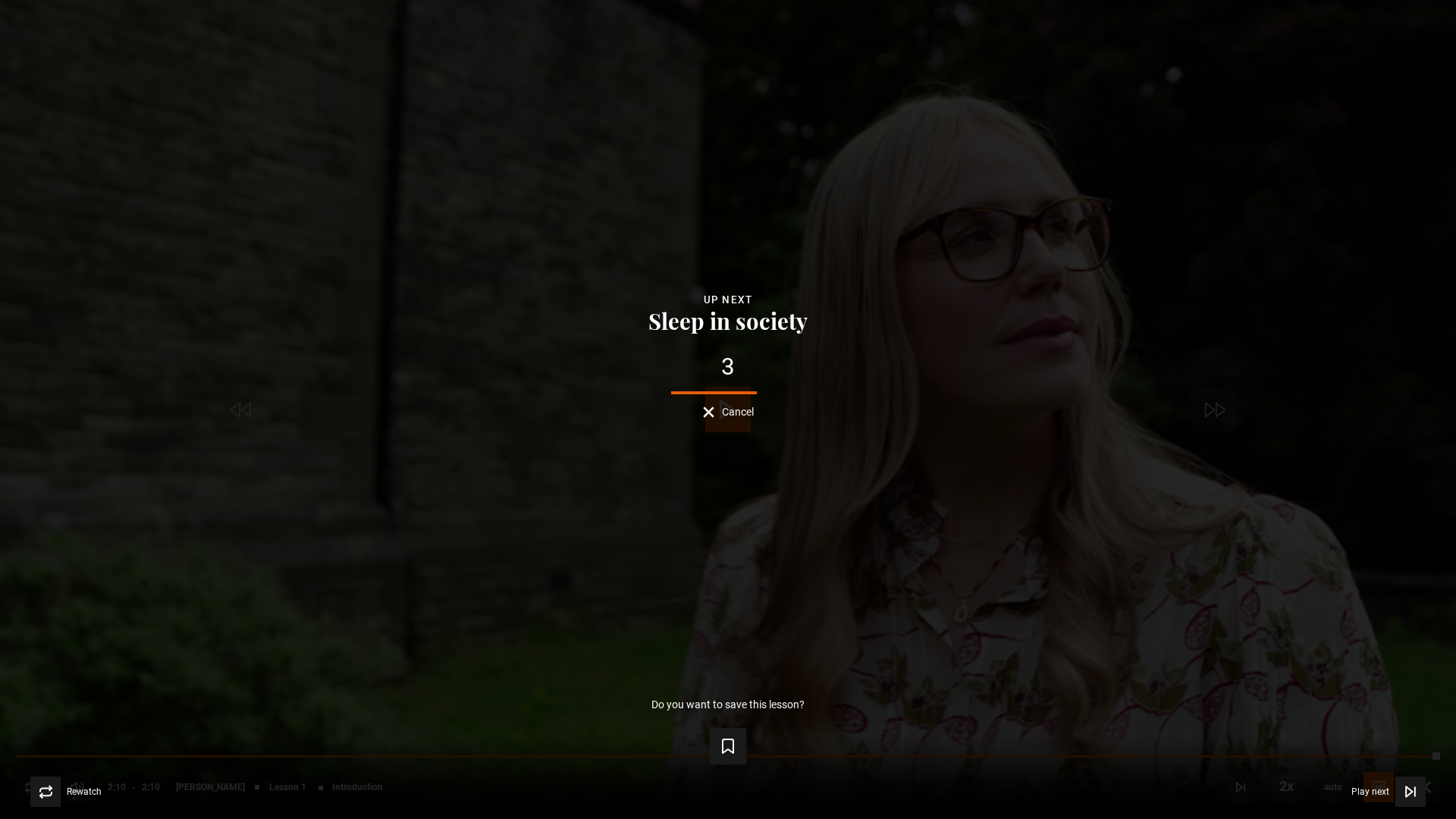
click at [1438, 297] on div "Lesson Completed Up next Sleep in society 3 Cancel Do you want to save this les…" at bounding box center [728, 410] width 1456 height 819
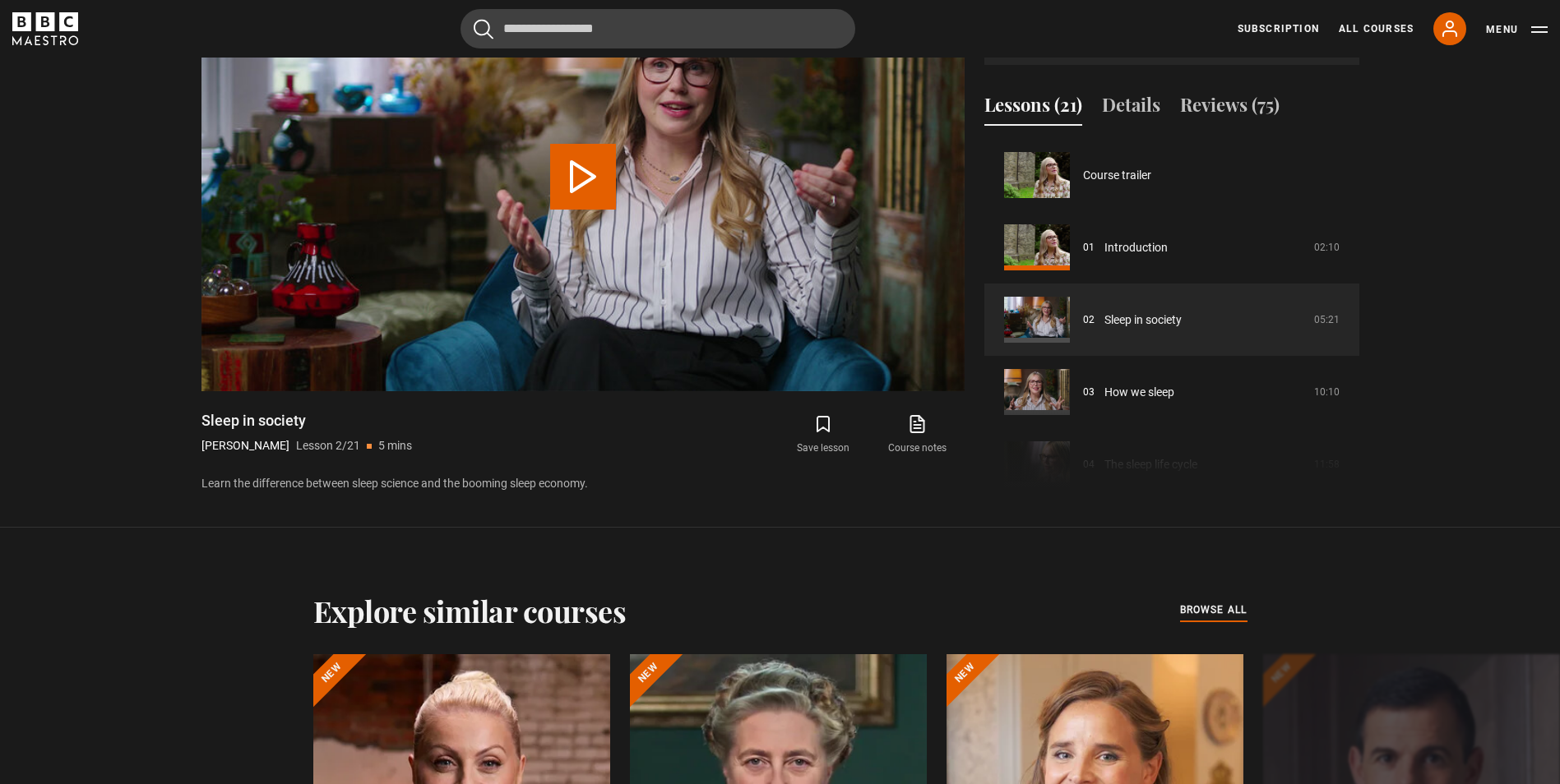
scroll to position [72, 0]
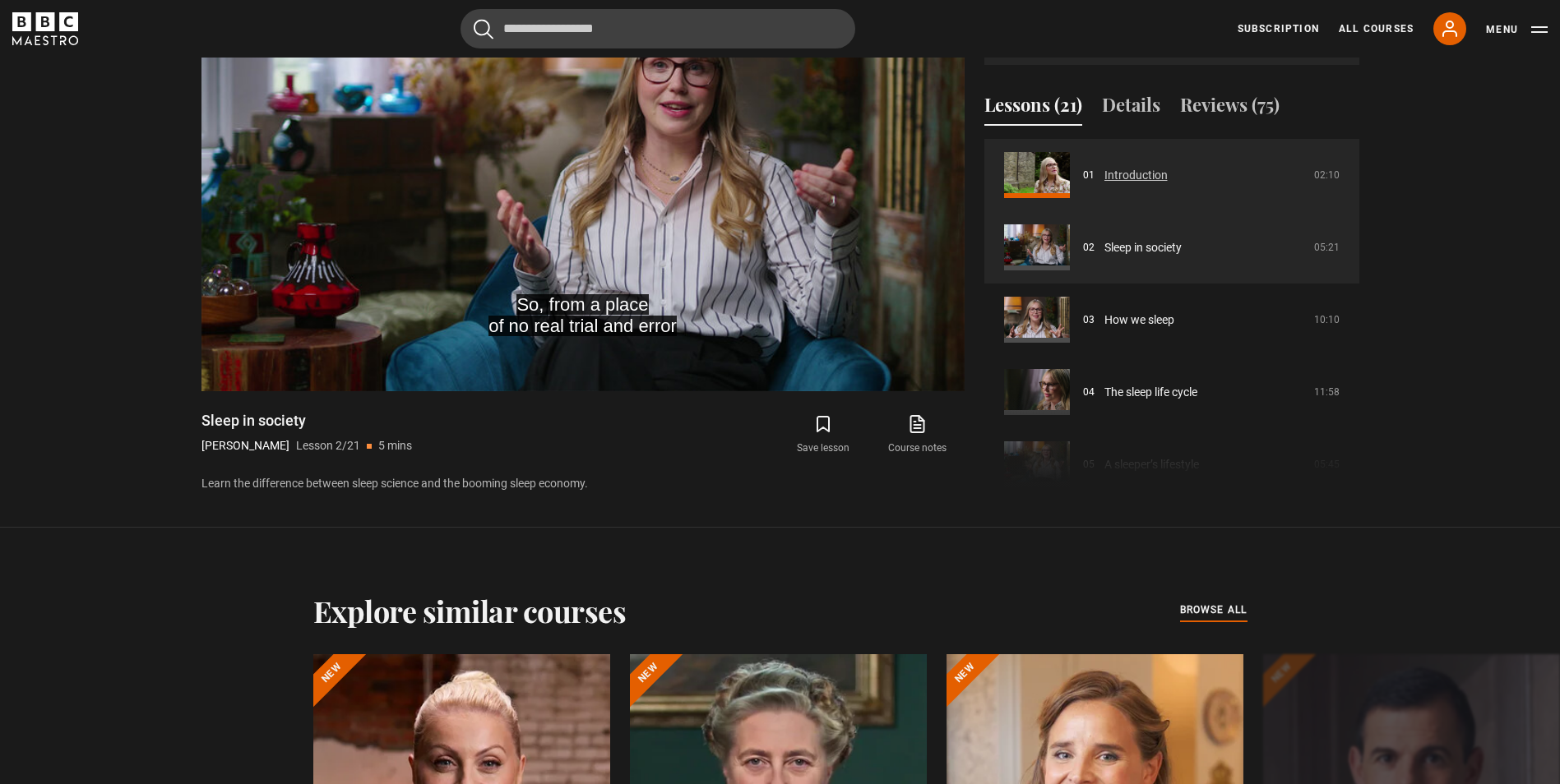
click at [1166, 172] on link "Introduction" at bounding box center [1135, 175] width 63 height 17
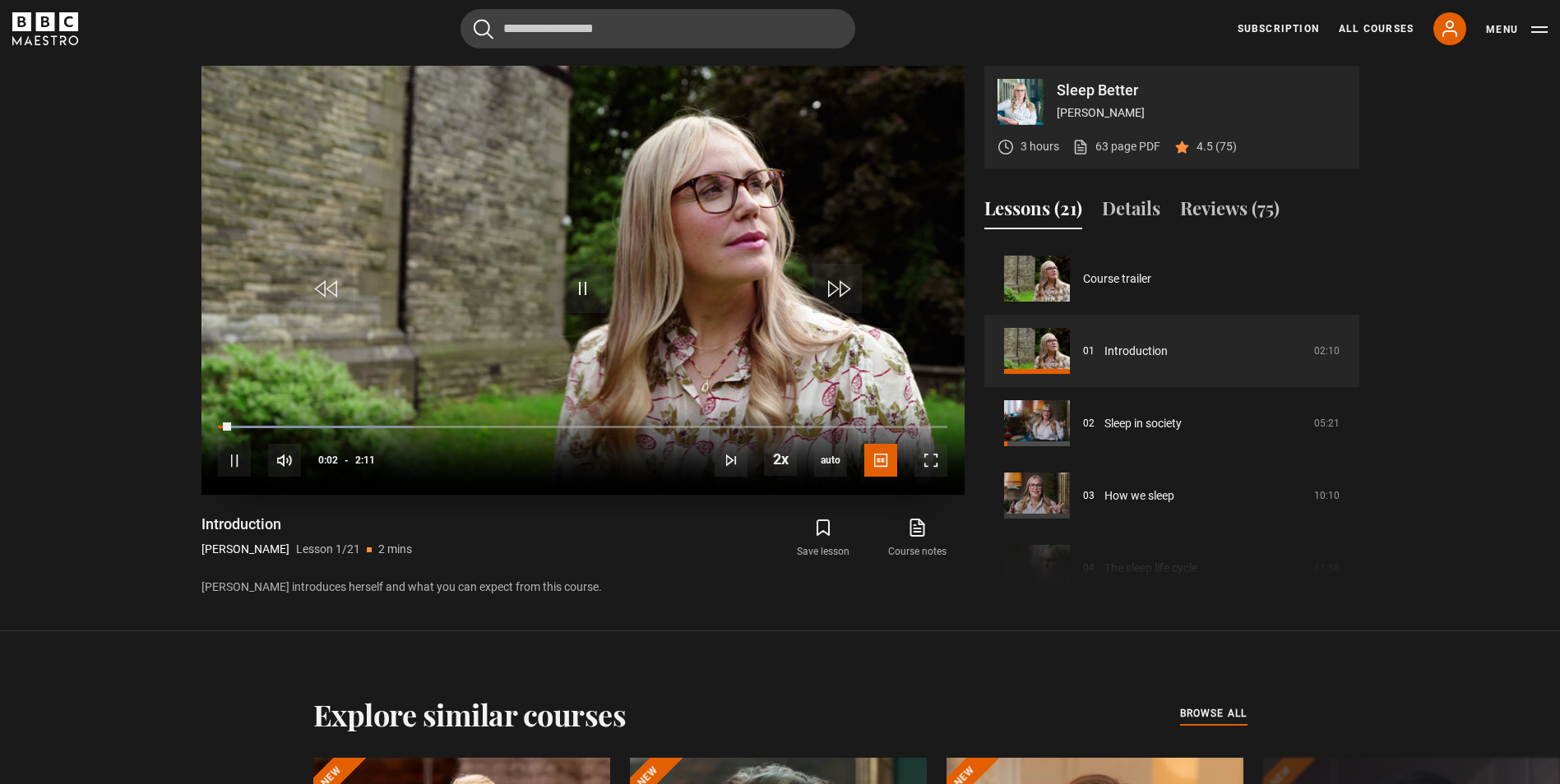
click at [934, 421] on div "10s Skip Back 10 seconds Pause 10s Skip Forward 10 seconds Loaded : 26.72% 2:07…" at bounding box center [583, 449] width 763 height 91
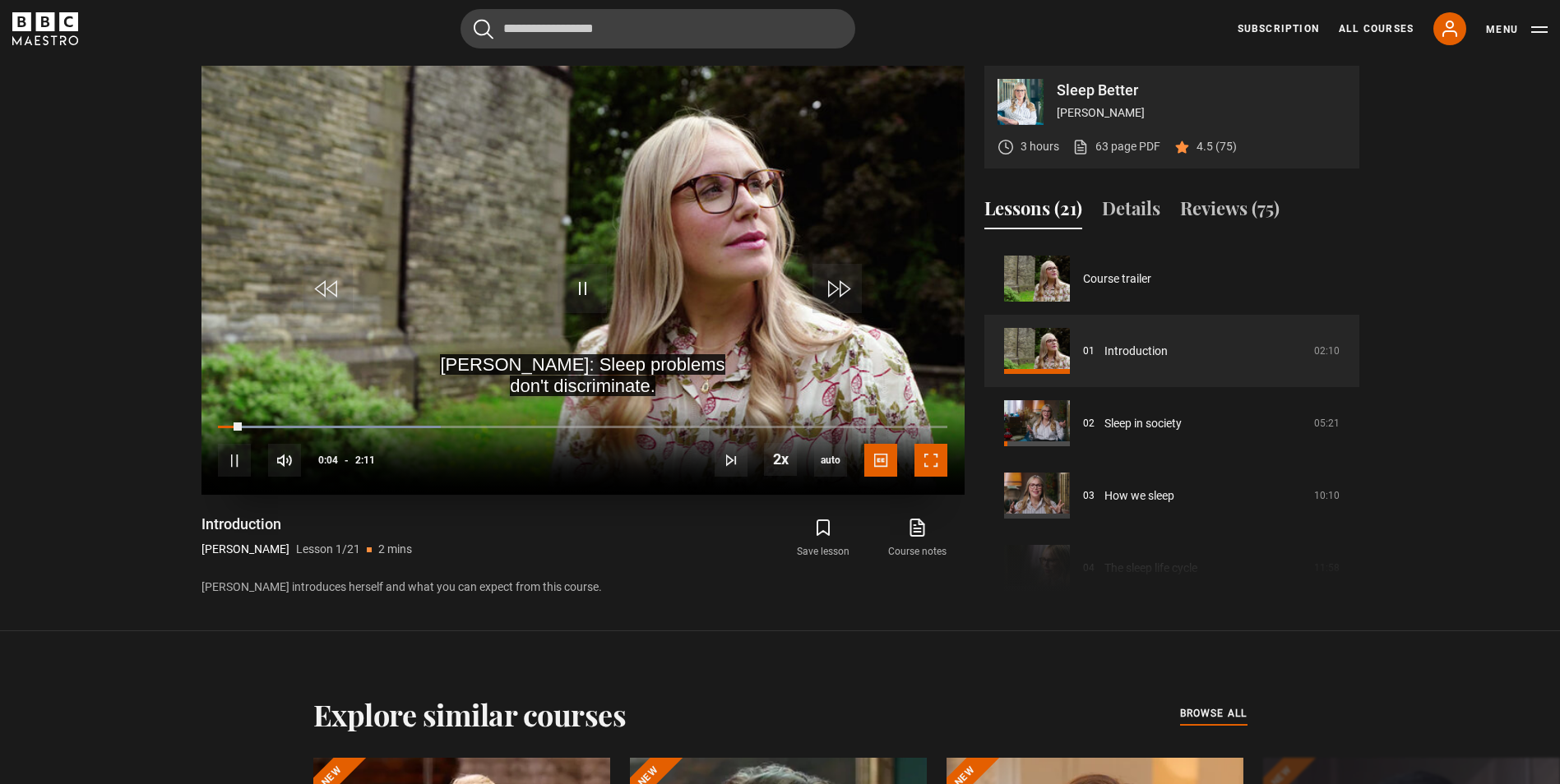
click at [929, 446] on span "Video Player" at bounding box center [931, 460] width 33 height 33
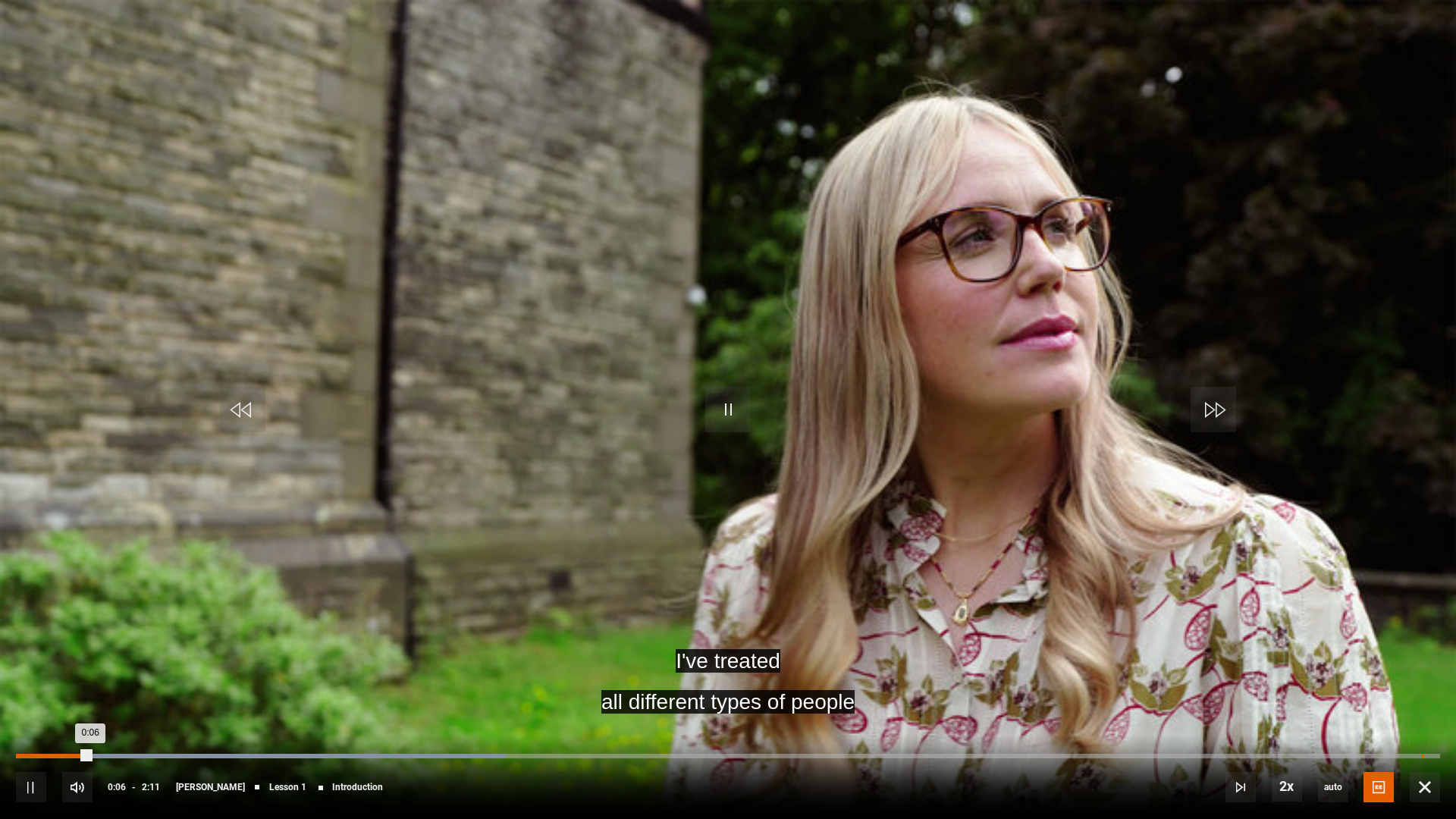
click at [1422, 722] on div "2:09" at bounding box center [1423, 755] width 3 height 4
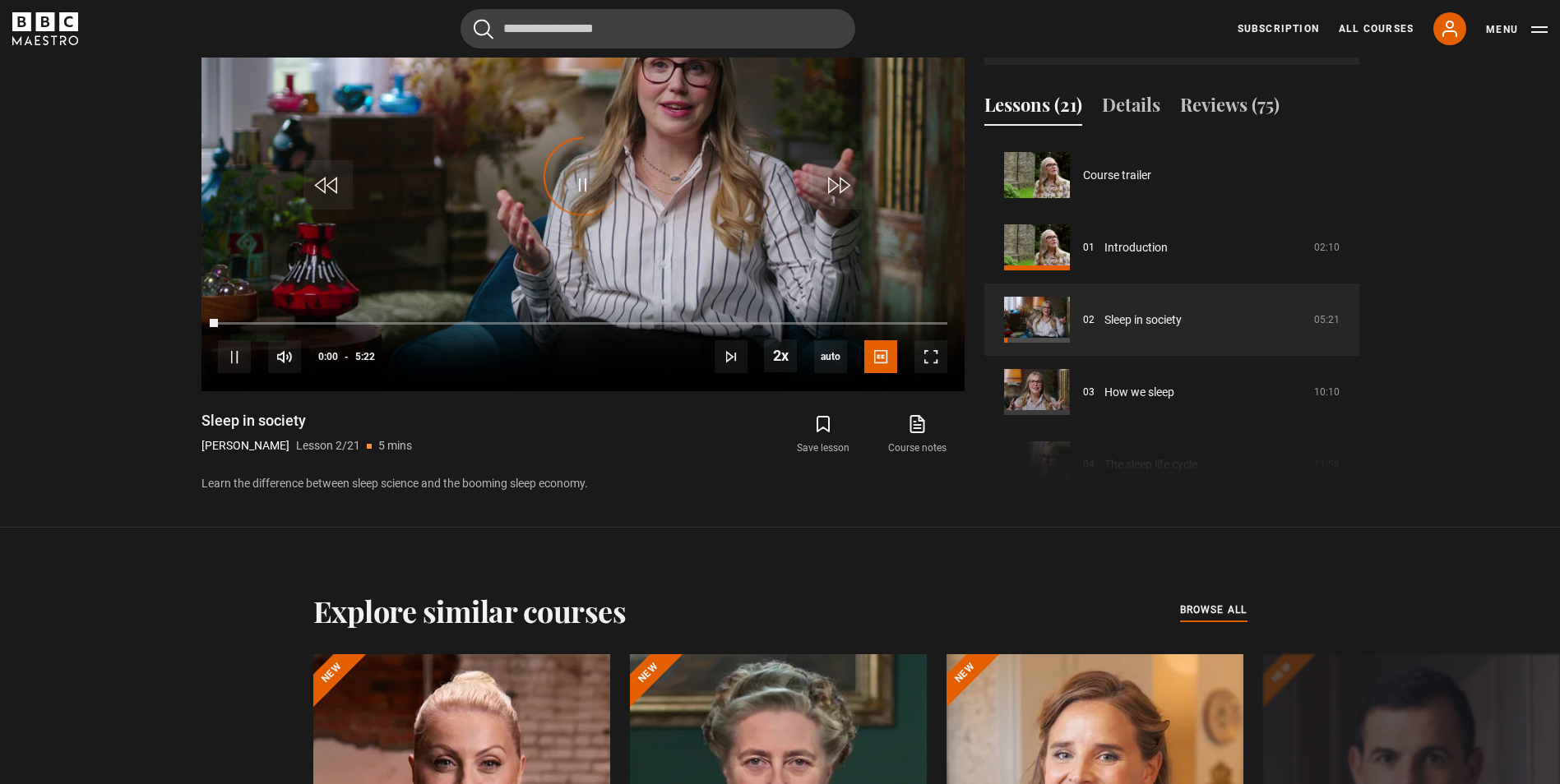
scroll to position [72, 0]
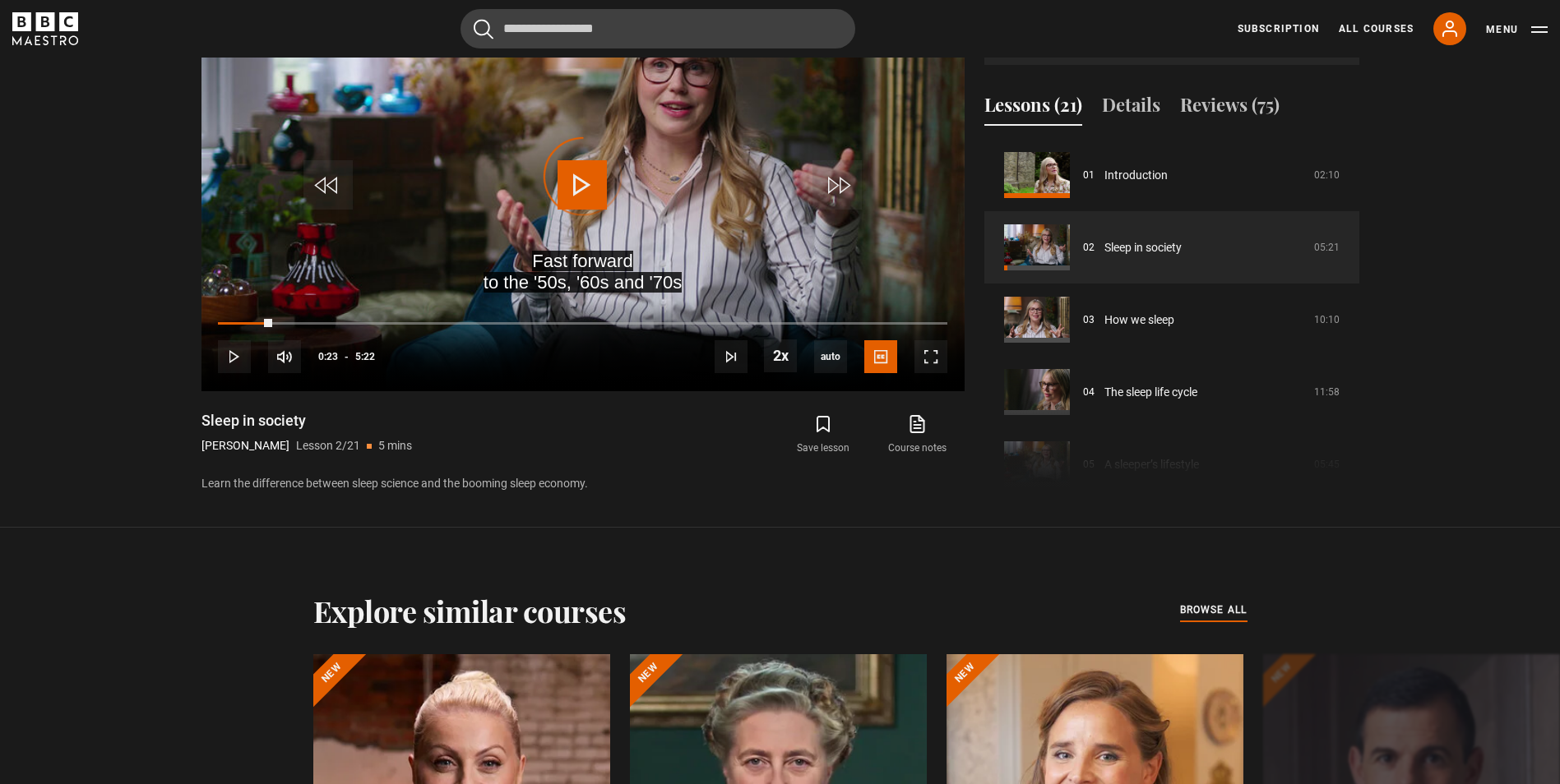
drag, startPoint x: 272, startPoint y: 323, endPoint x: 108, endPoint y: 324, distance: 164.0
click at [108, 324] on section "Sleep Better [PERSON_NAME] 3 hours 63 page PDF (opens in new tab) 4.5 (75) Fast…" at bounding box center [780, 211] width 1560 height 632
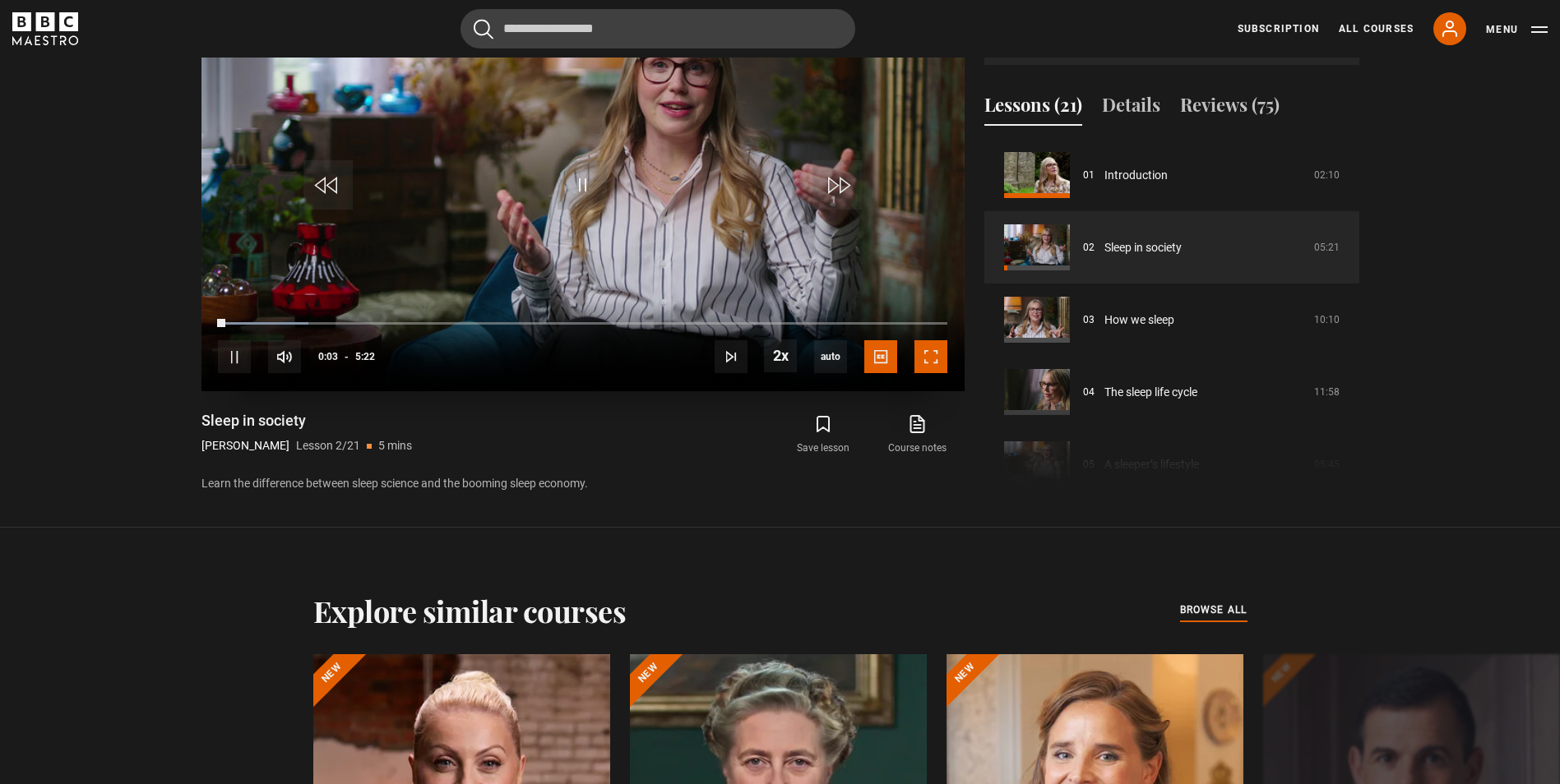
click at [945, 364] on span "Video Player" at bounding box center [931, 356] width 33 height 33
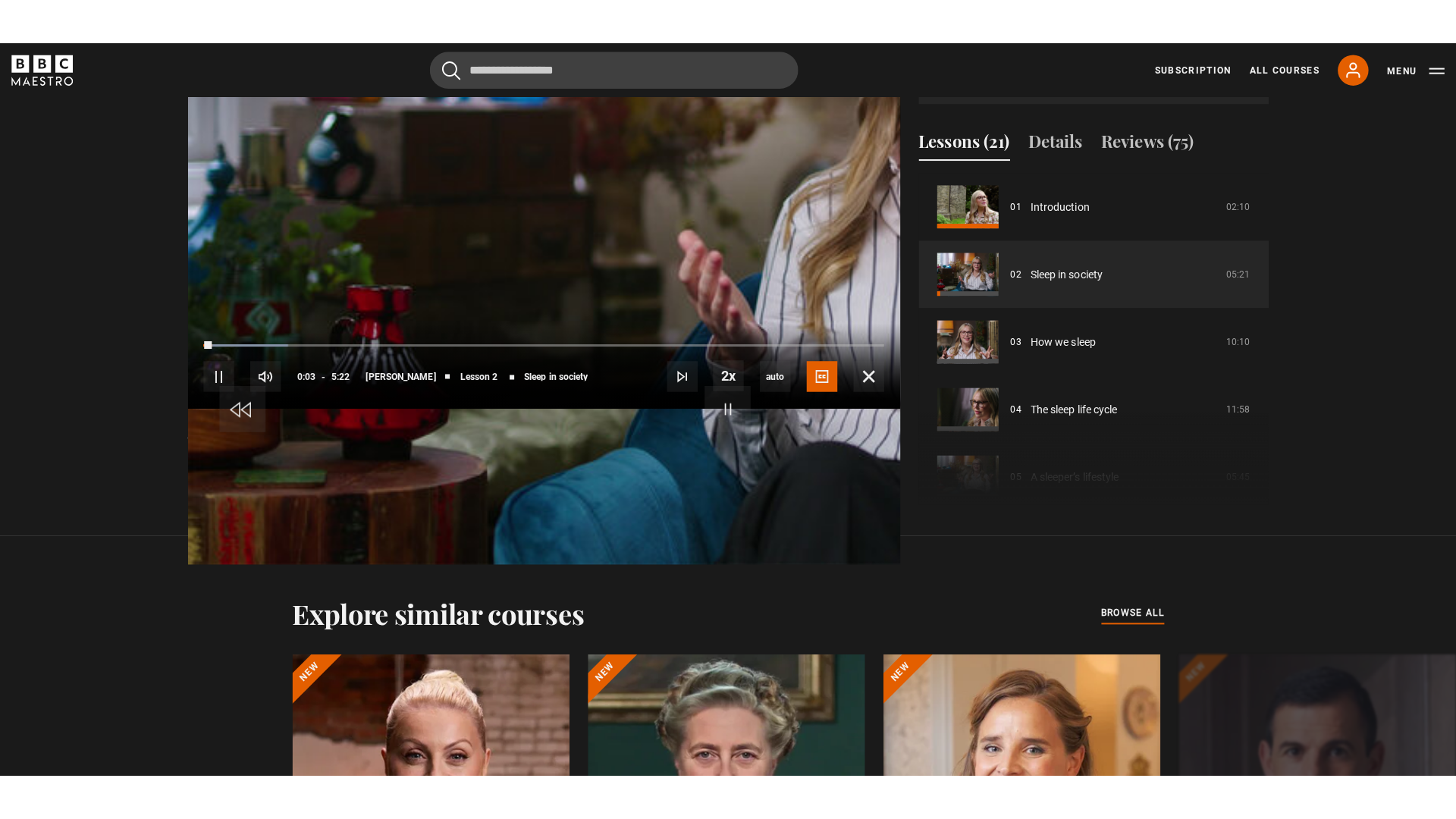
scroll to position [791, 0]
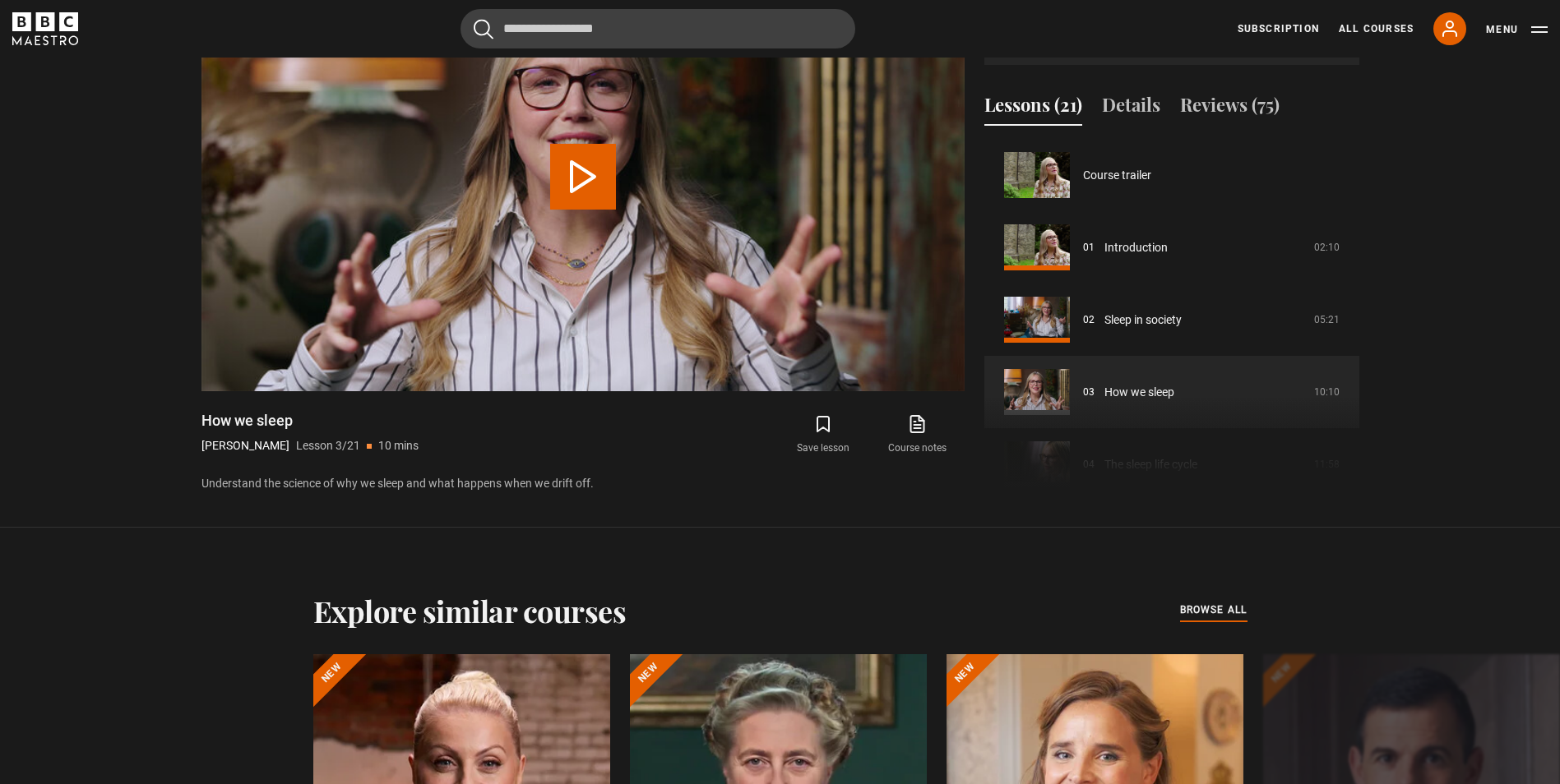
scroll to position [145, 0]
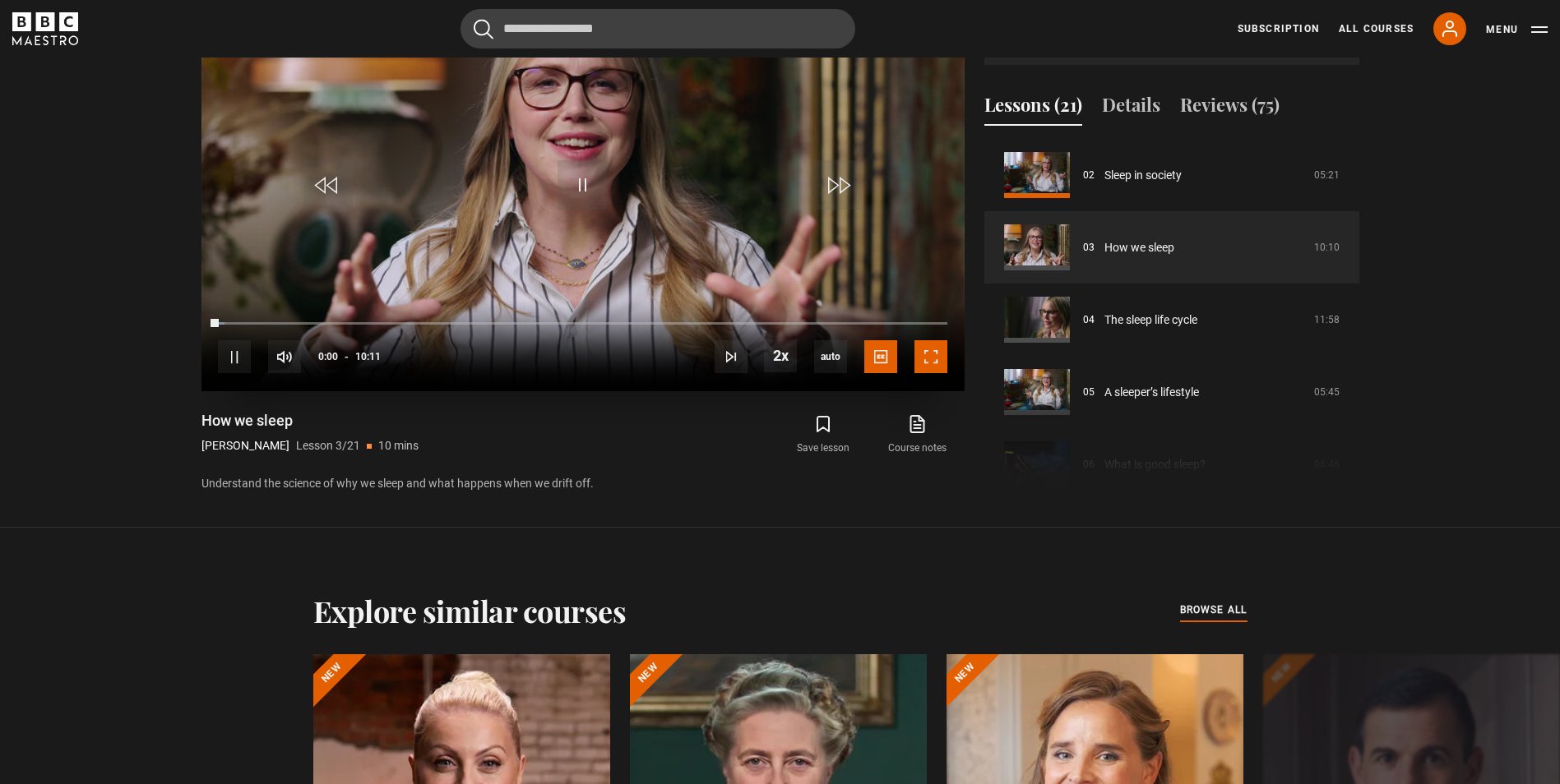
click at [923, 344] on span "Video Player" at bounding box center [931, 356] width 33 height 33
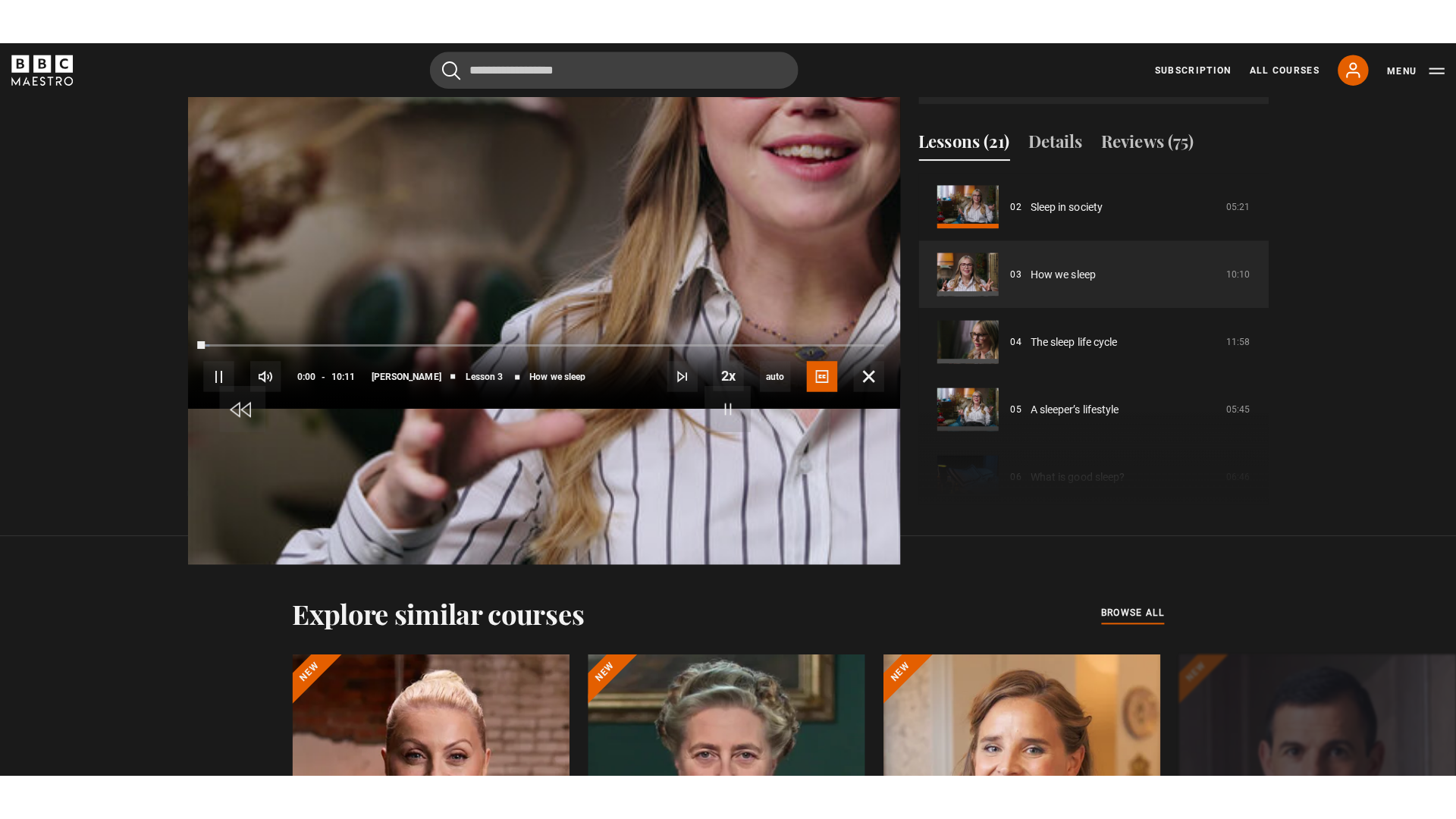
scroll to position [791, 0]
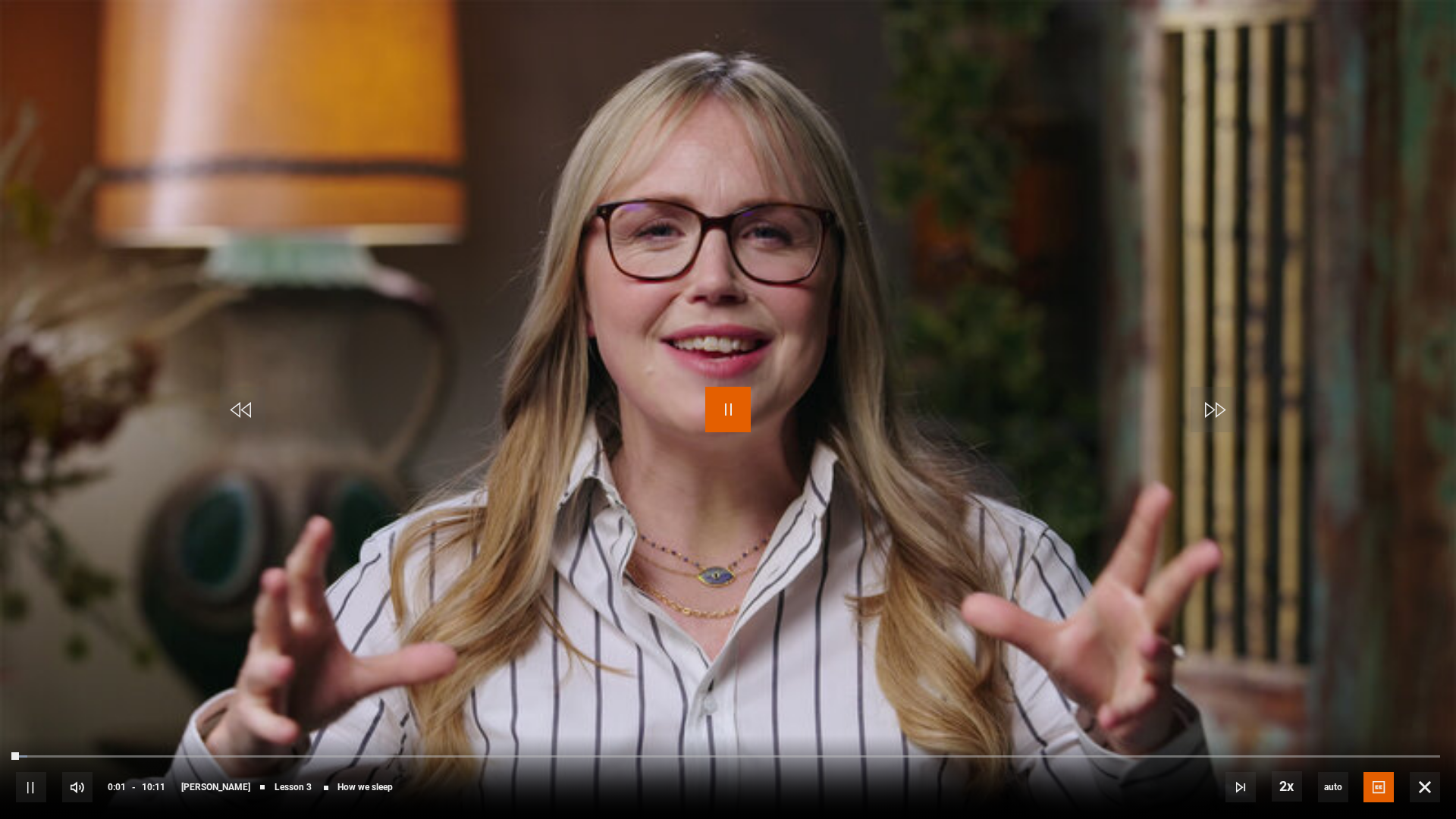
click at [711, 413] on span "Video Player" at bounding box center [728, 410] width 45 height 45
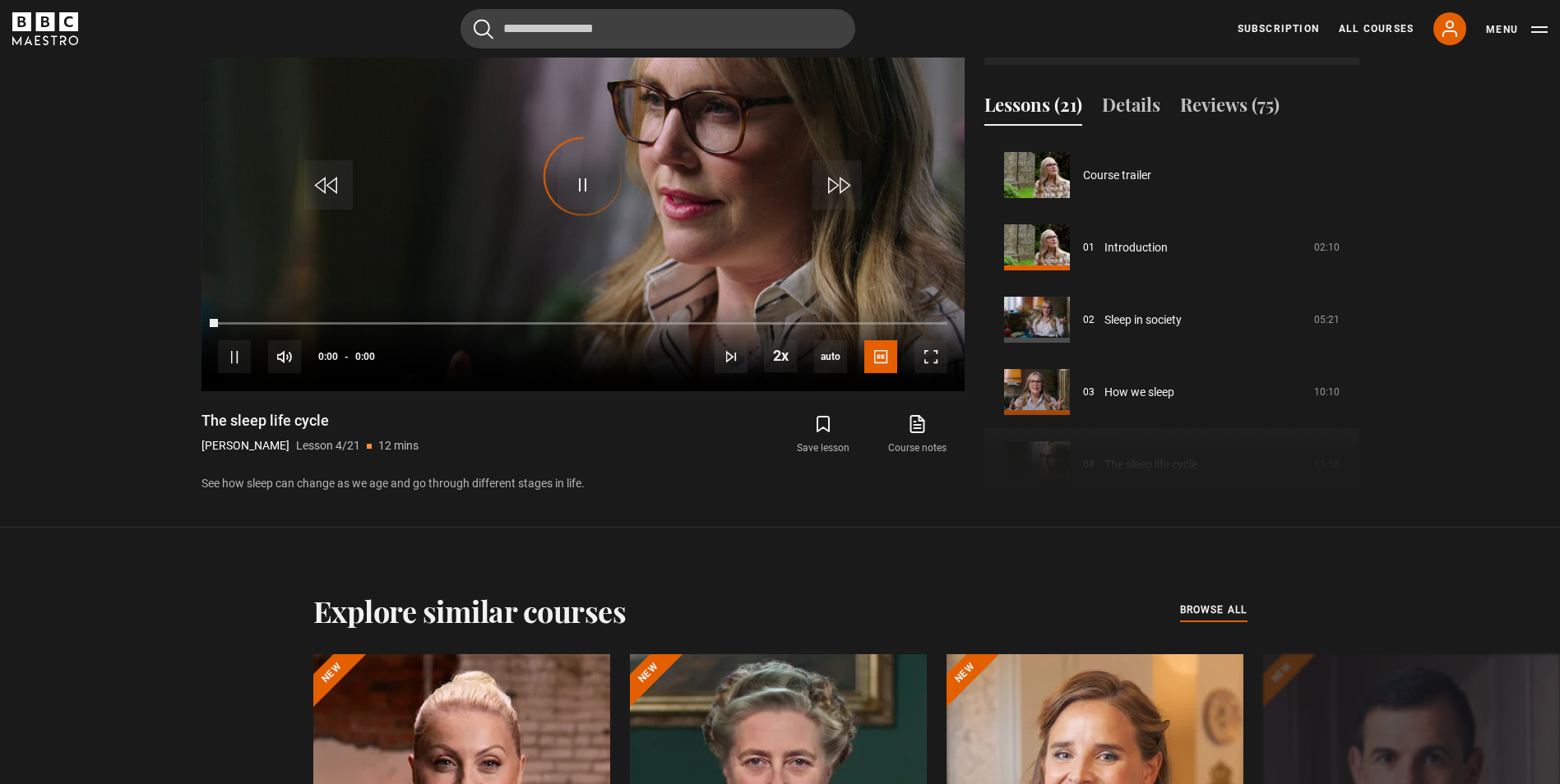
scroll to position [217, 0]
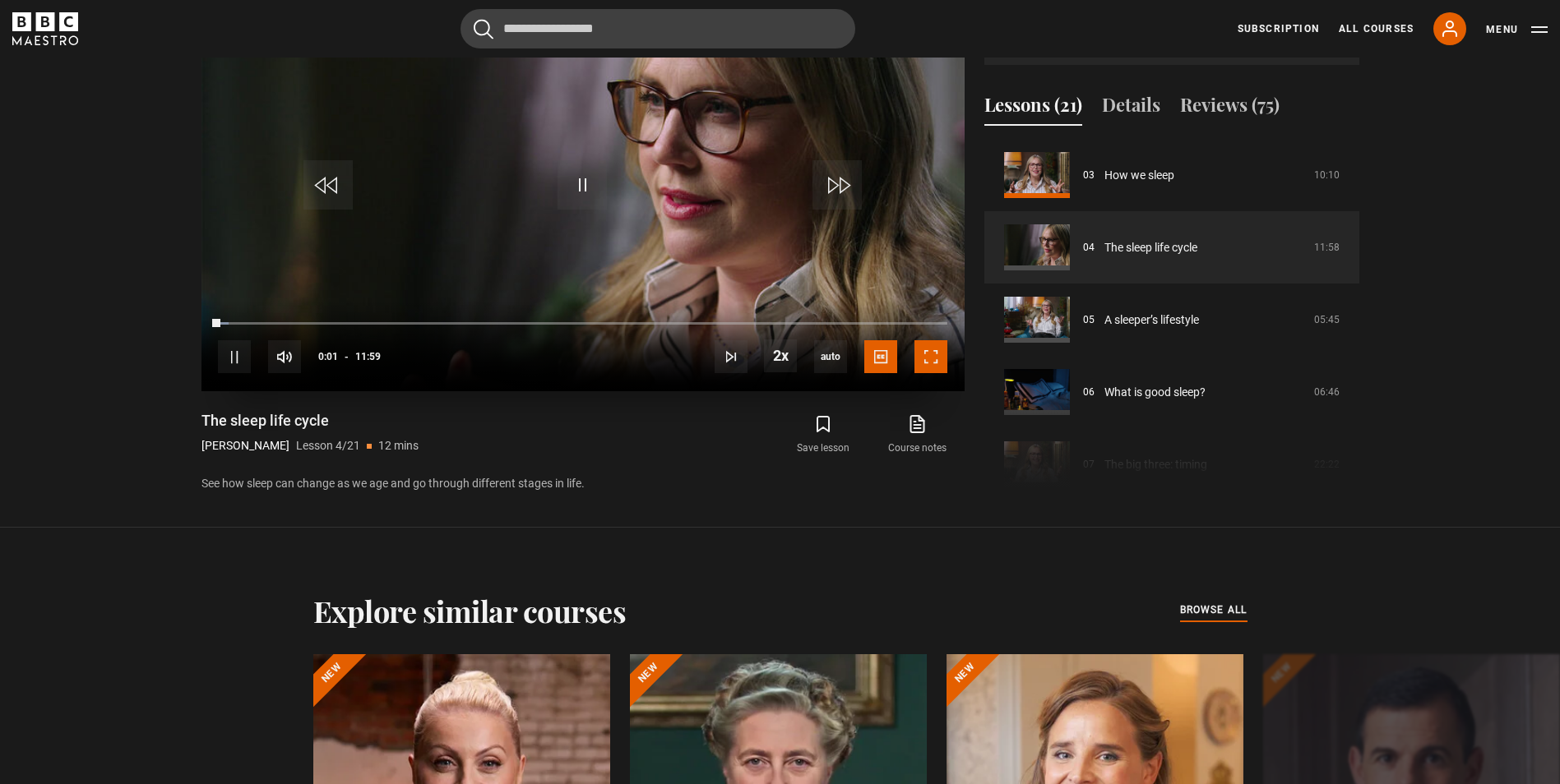
click at [922, 353] on span "Video Player" at bounding box center [931, 356] width 33 height 33
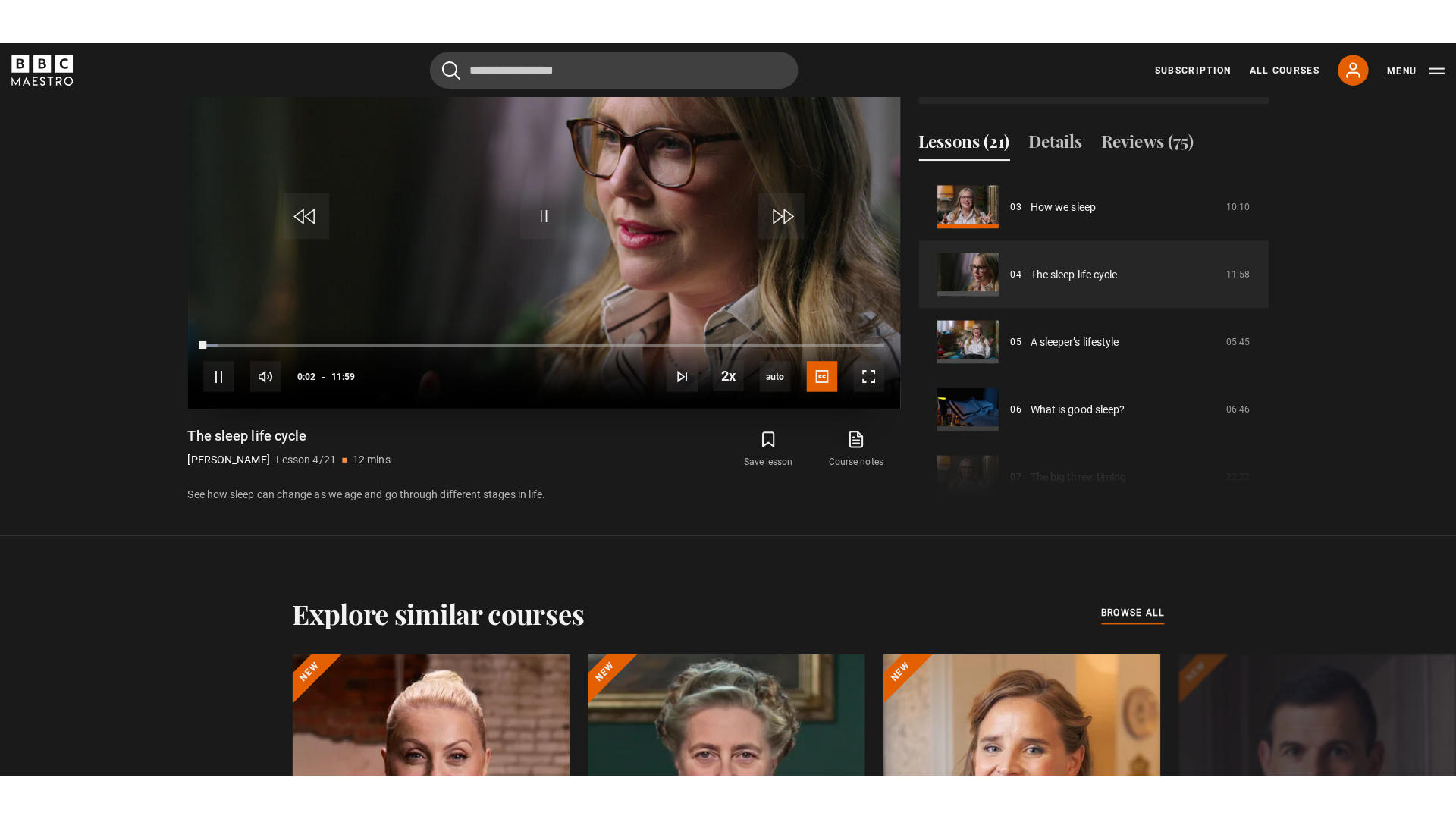
scroll to position [791, 0]
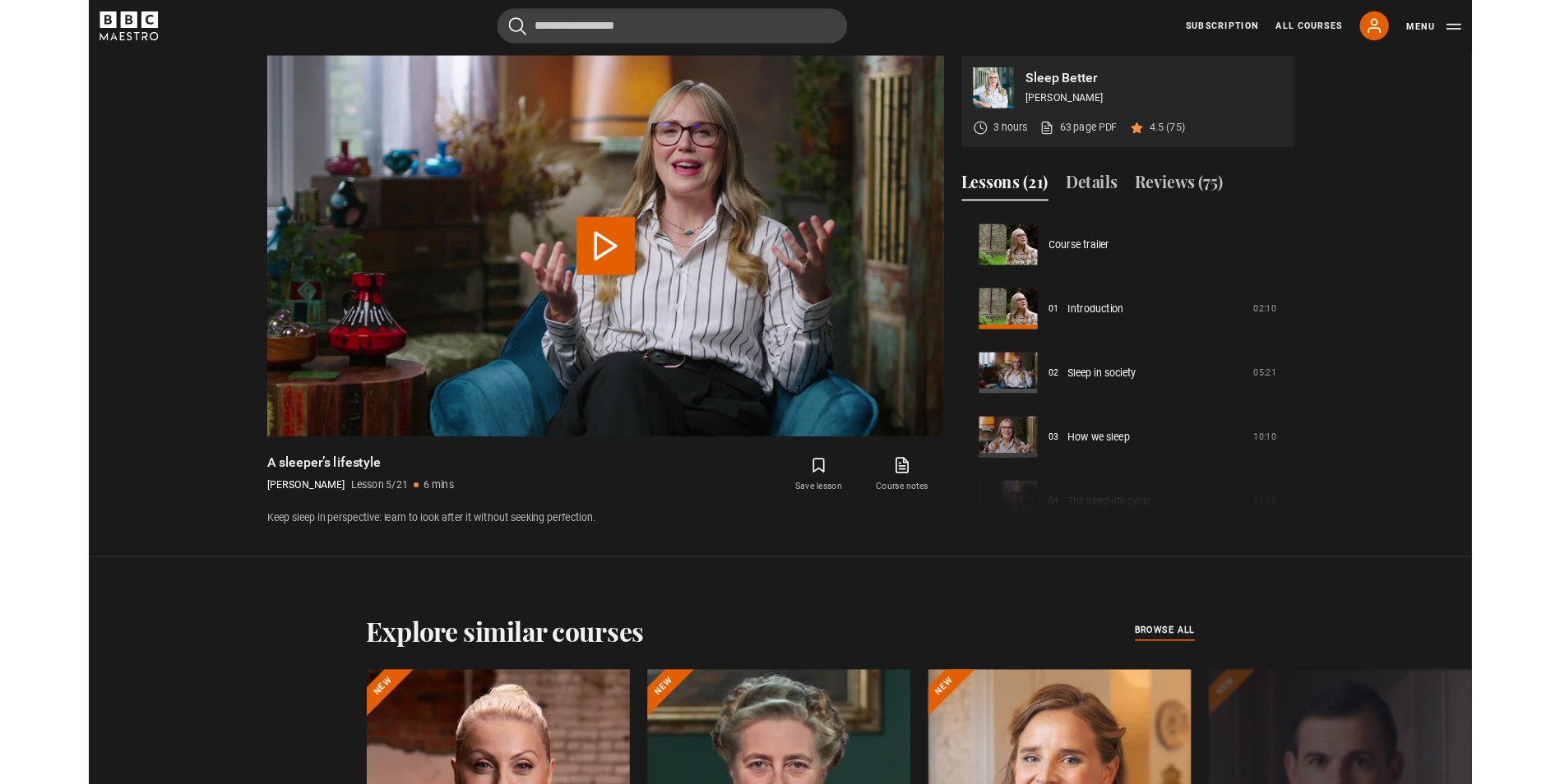
scroll to position [289, 0]
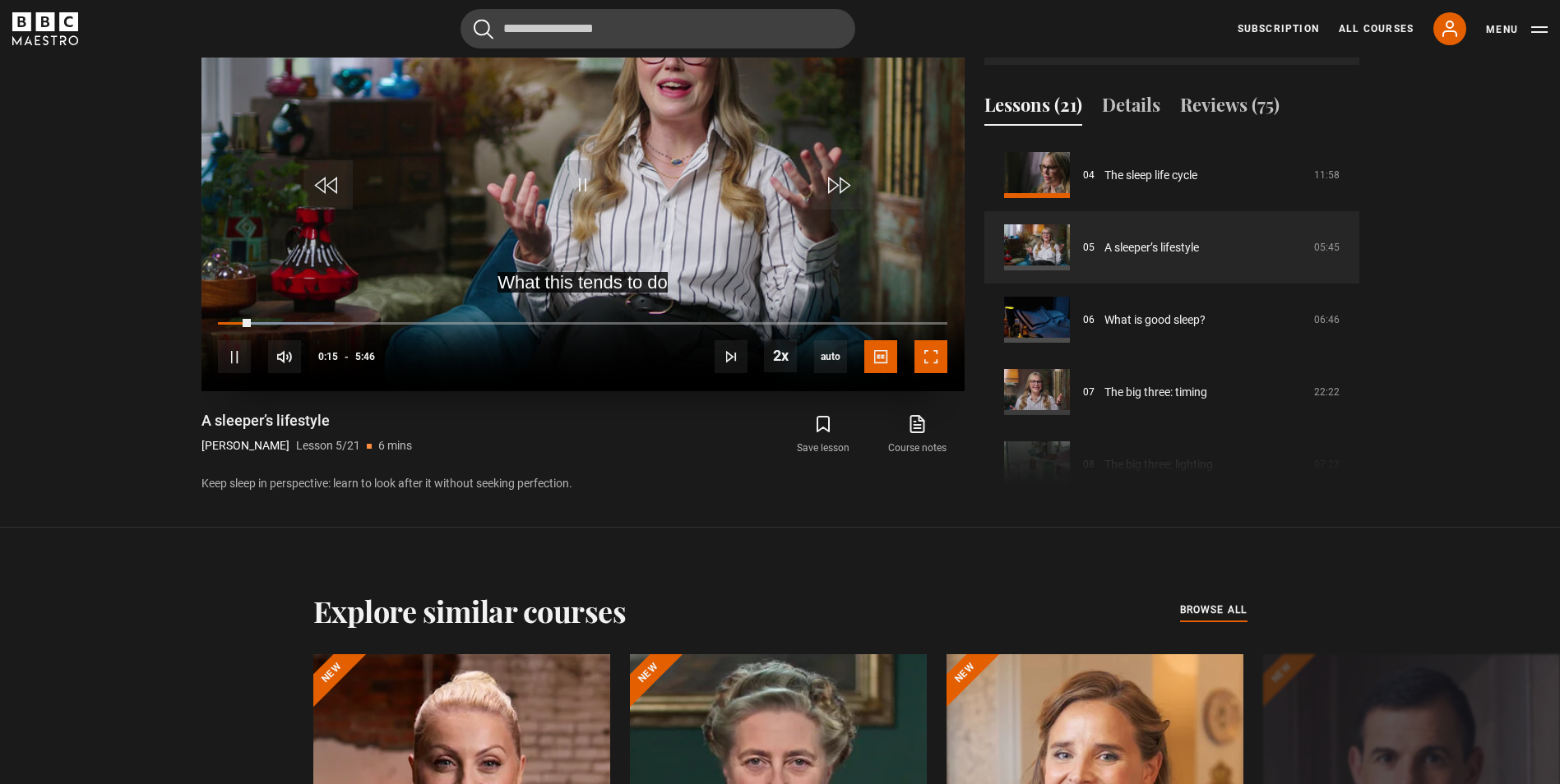
click at [928, 347] on span "Video Player" at bounding box center [931, 356] width 33 height 33
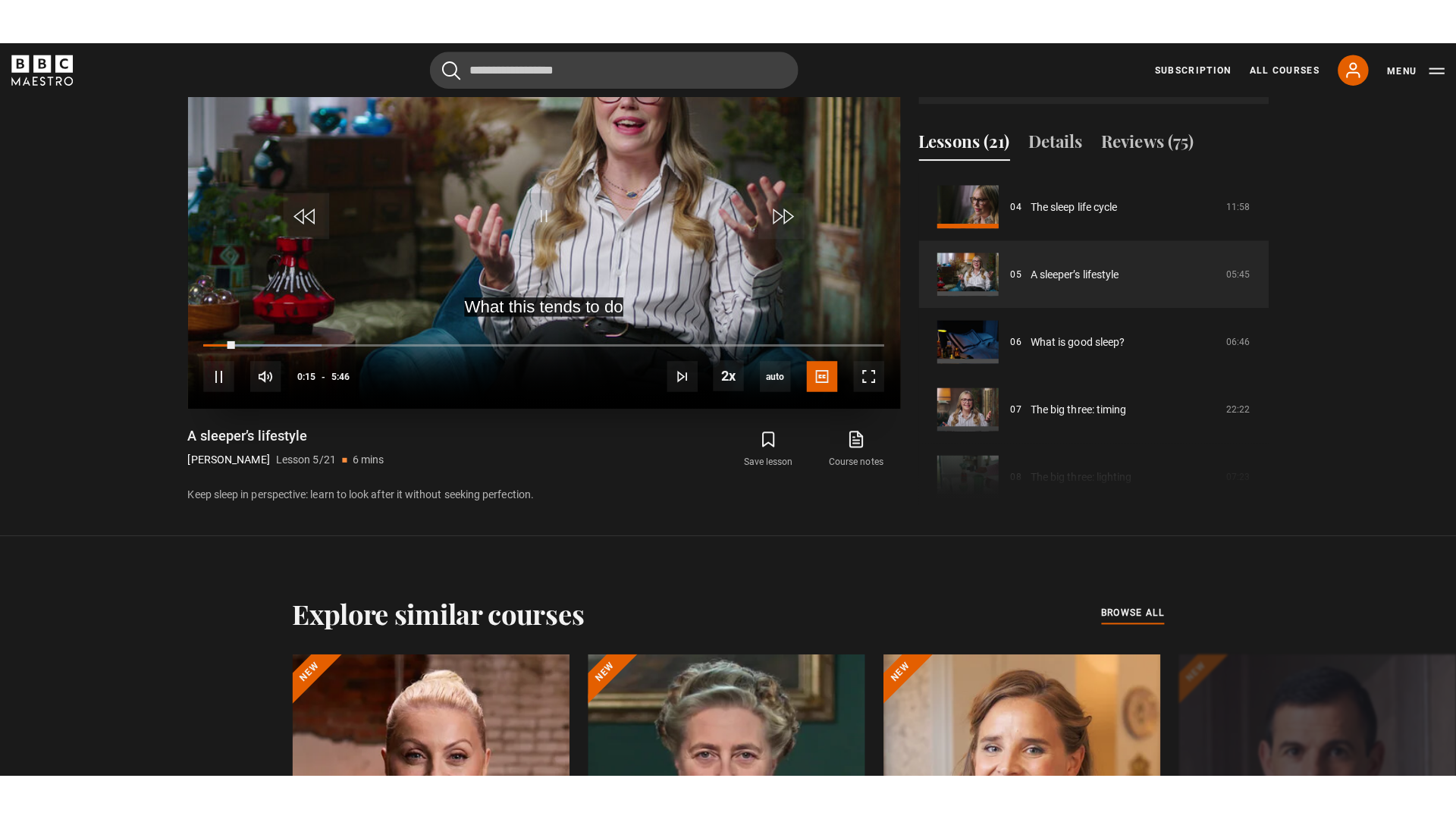
scroll to position [791, 0]
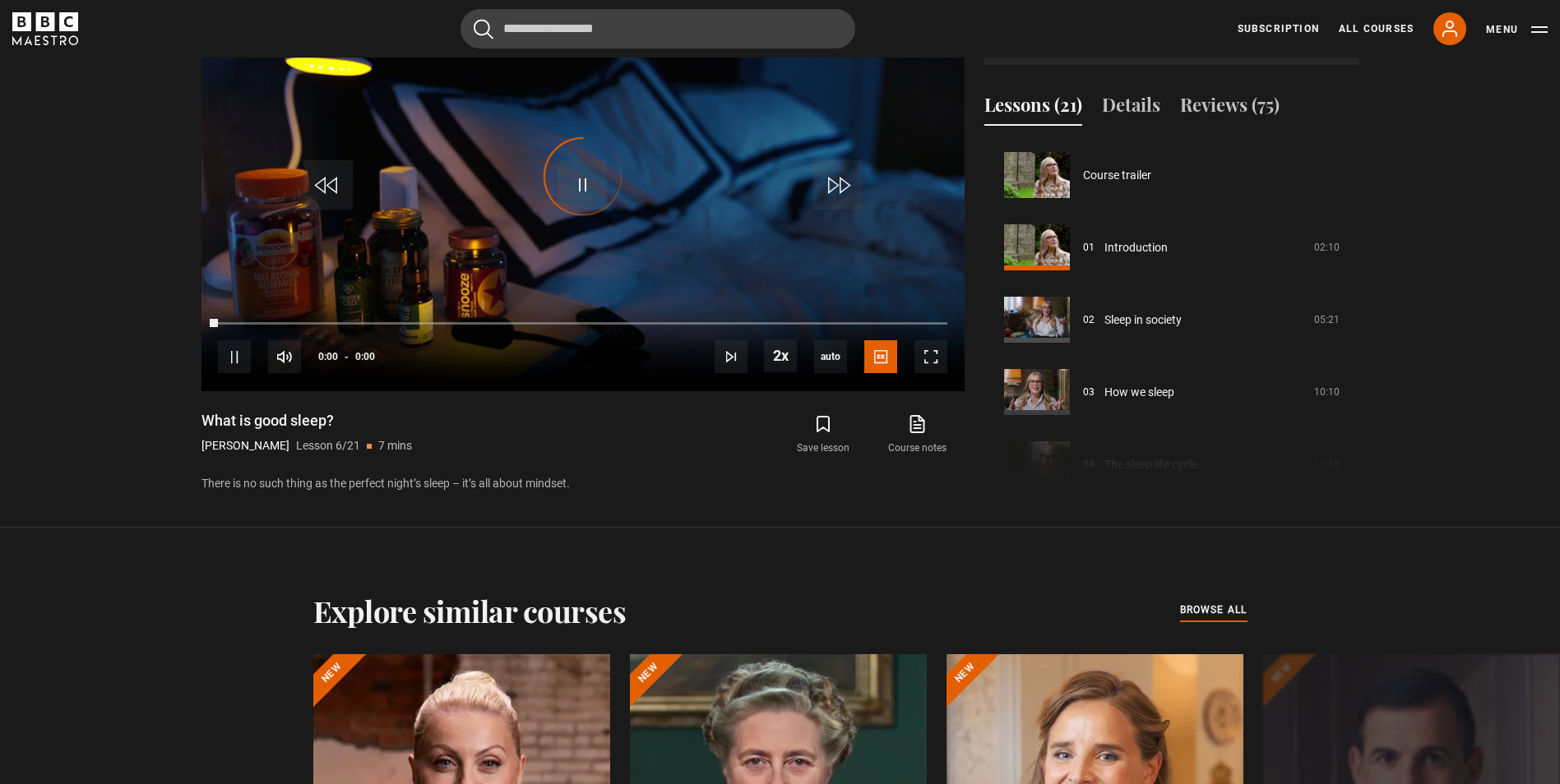
scroll to position [362, 0]
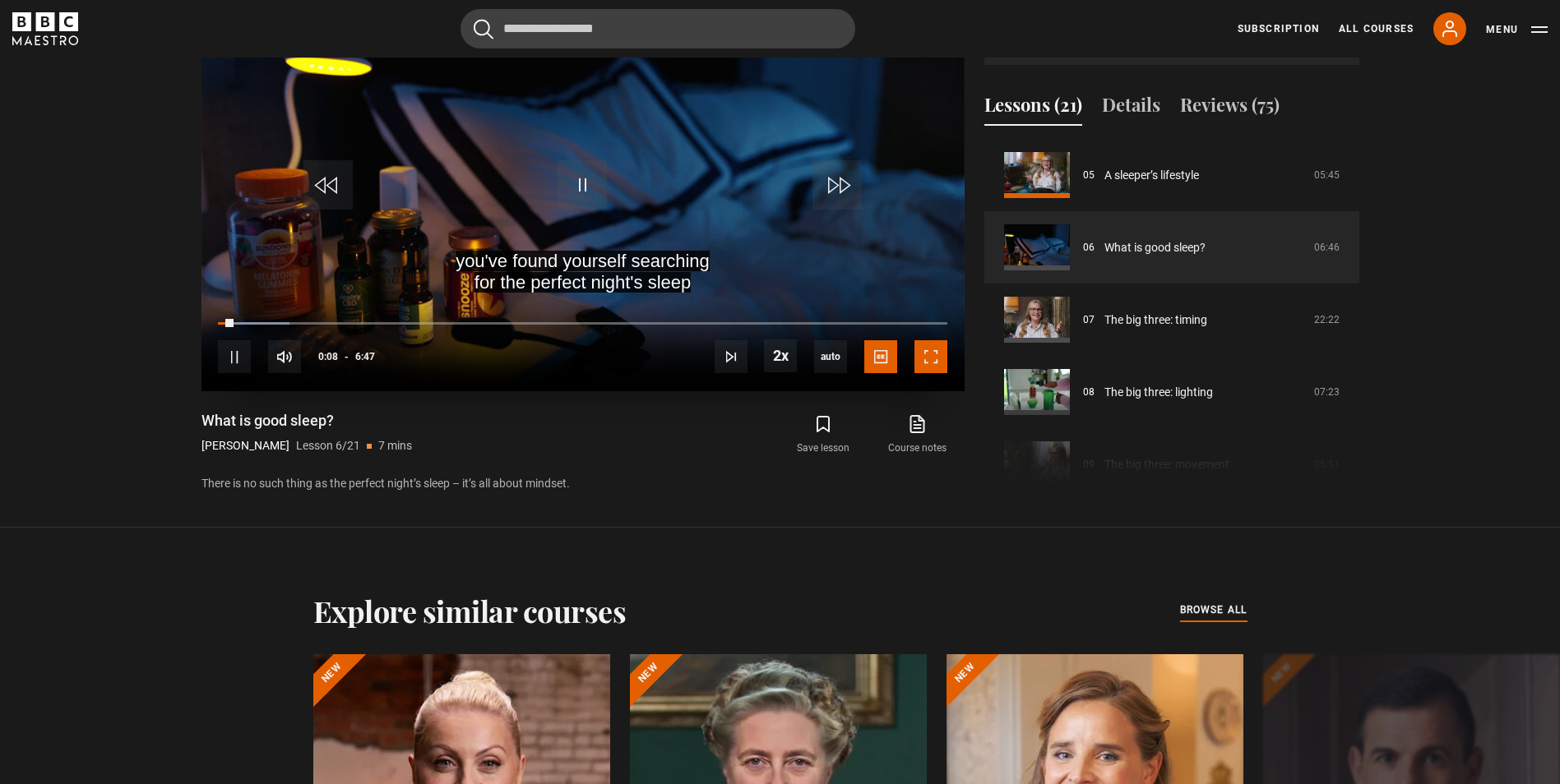
click at [945, 356] on span "Video Player" at bounding box center [931, 356] width 33 height 33
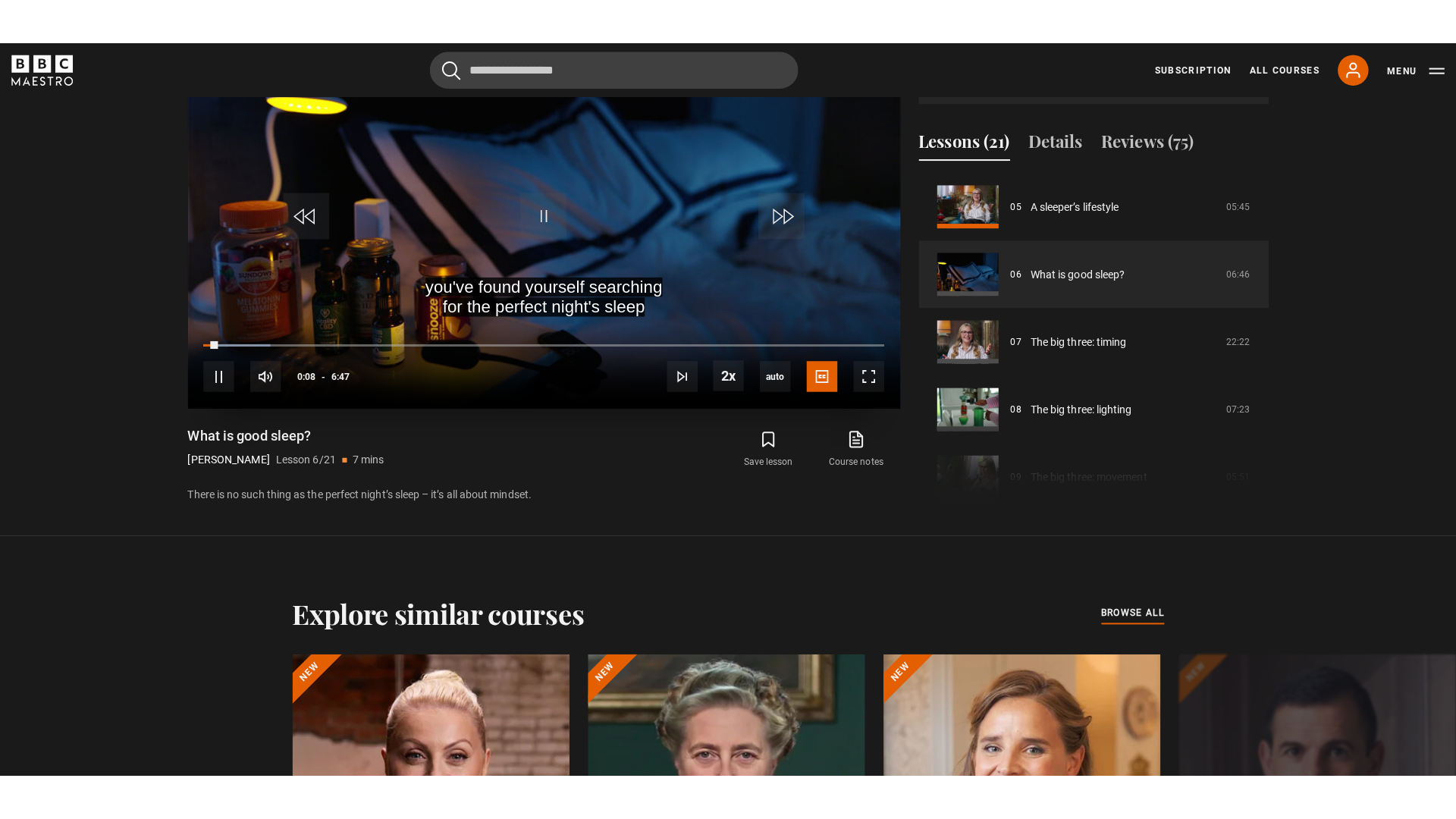
scroll to position [791, 0]
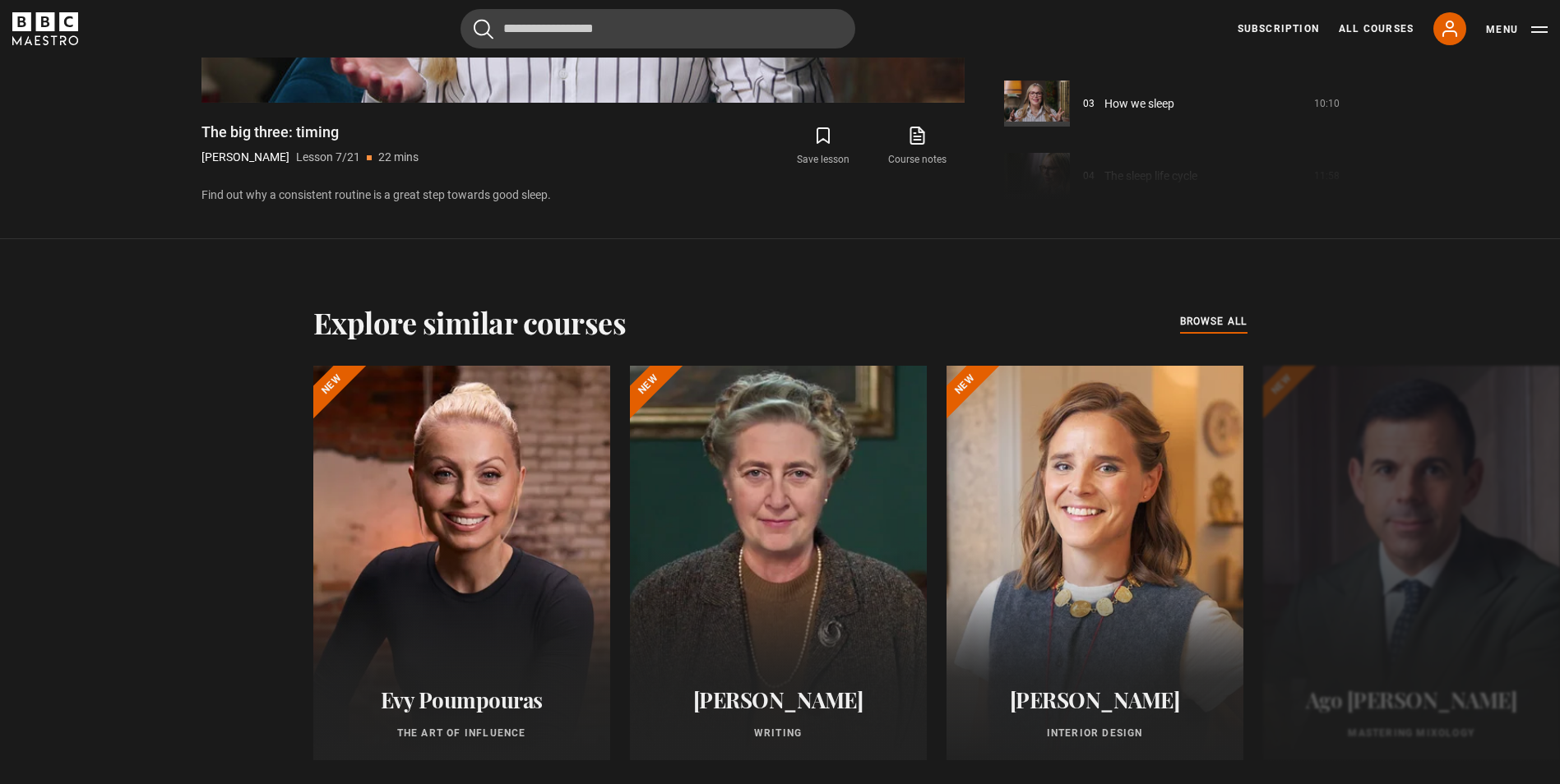
scroll to position [1669, 0]
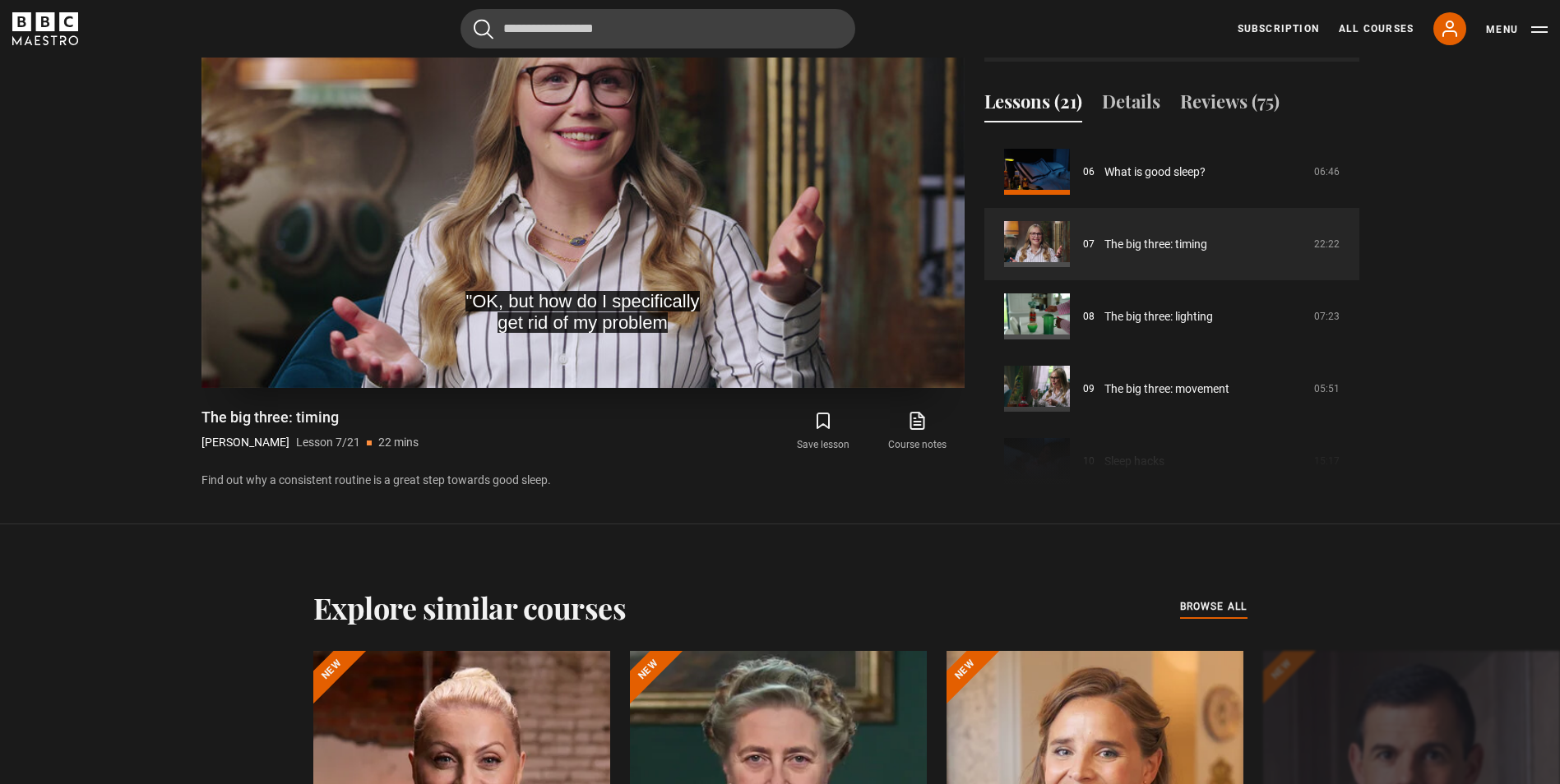
drag, startPoint x: 948, startPoint y: 416, endPoint x: 945, endPoint y: 356, distance: 60.1
click at [945, 356] on video "Video Player" at bounding box center [583, 173] width 763 height 429
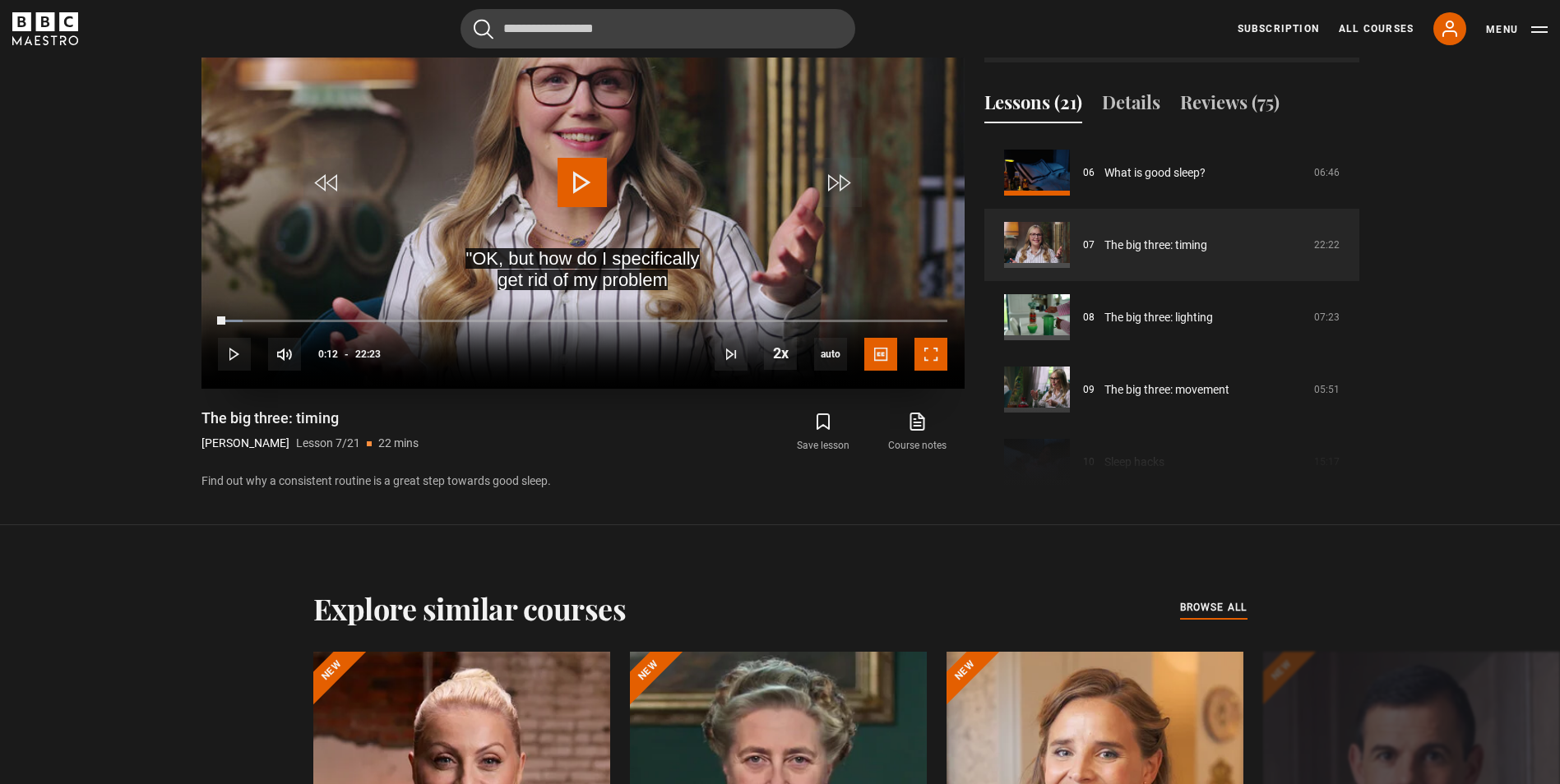
click at [945, 356] on span "Video Player" at bounding box center [931, 355] width 33 height 33
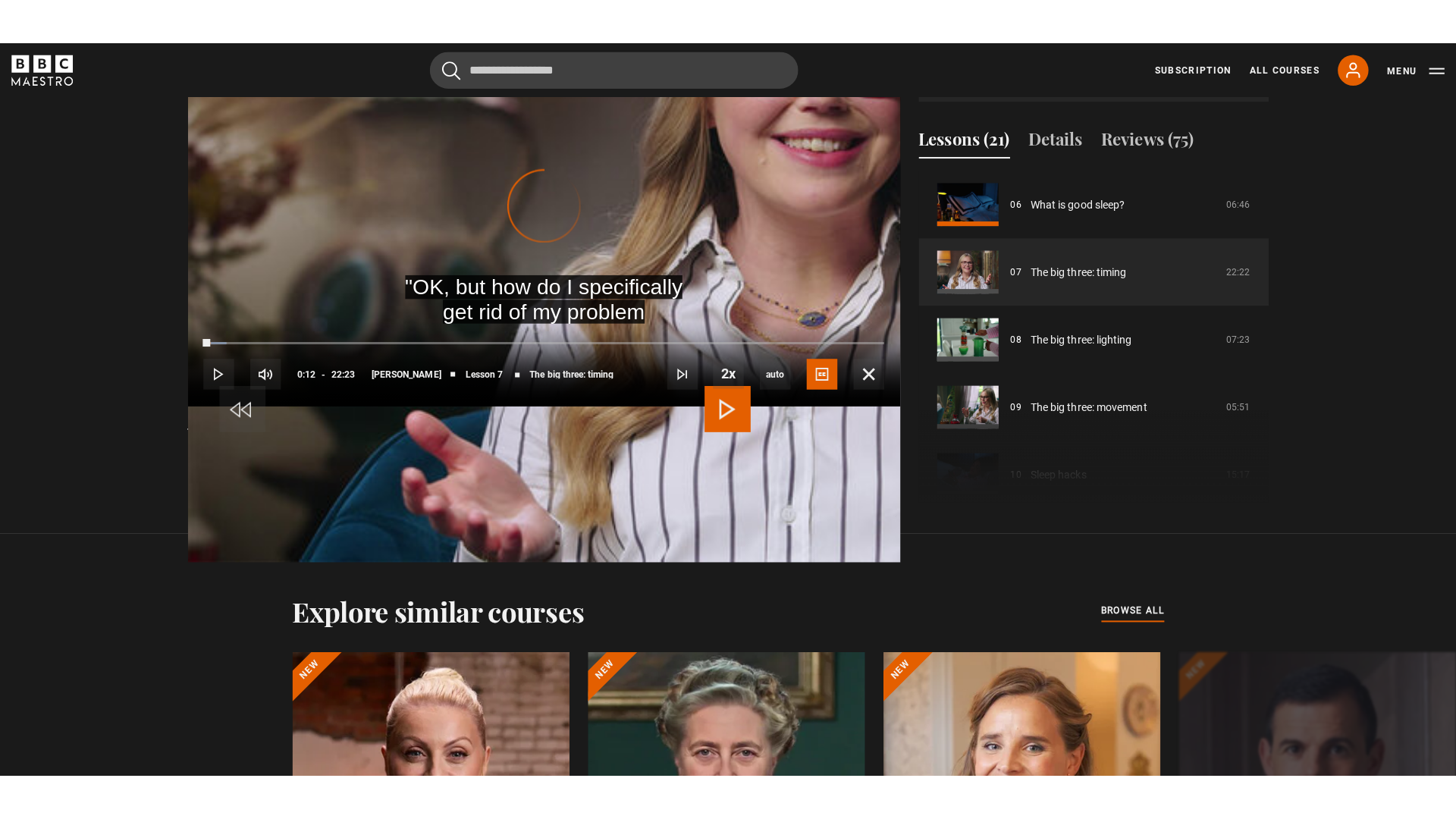
scroll to position [791, 0]
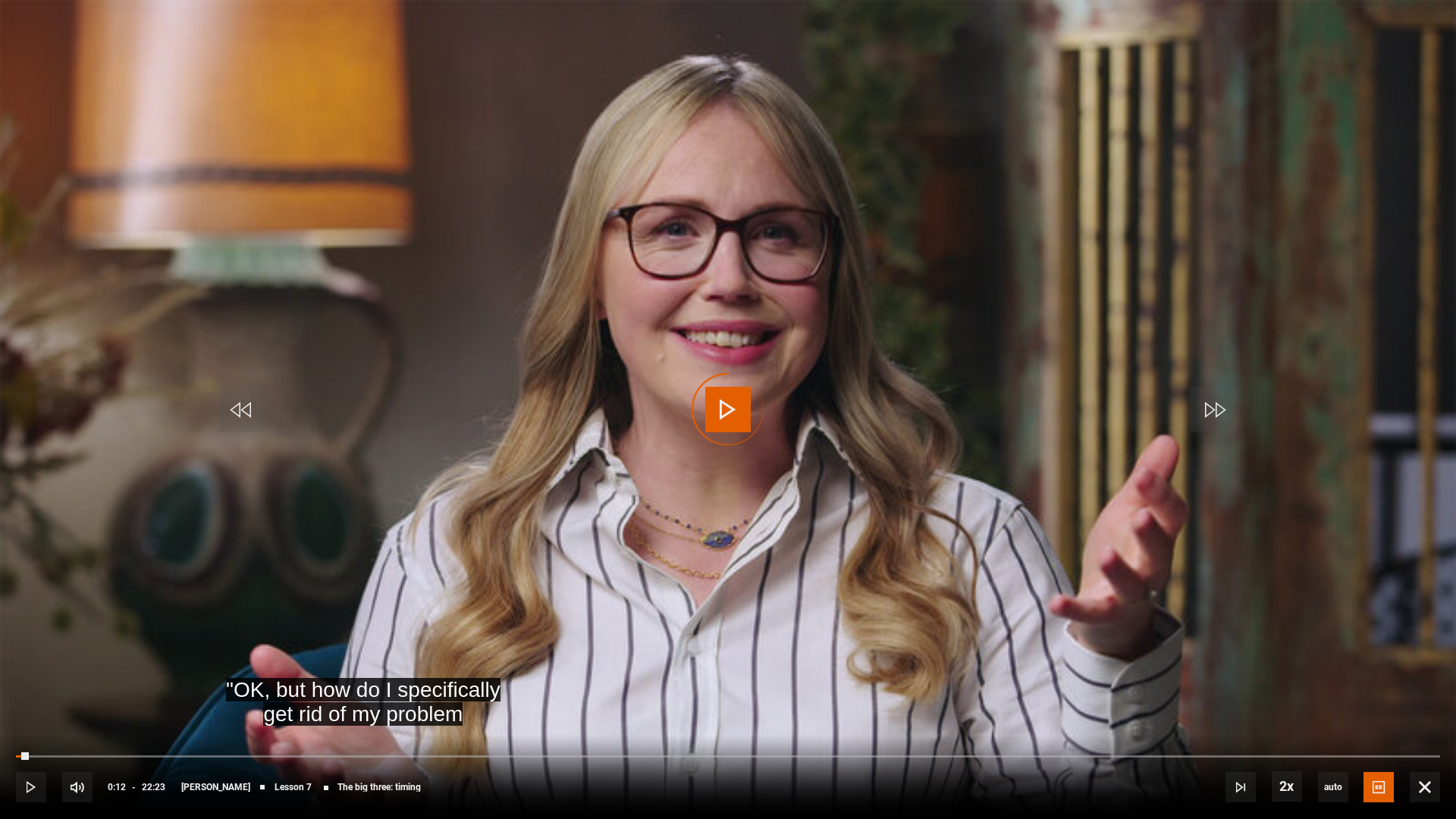
click at [875, 383] on video "Video Player" at bounding box center [728, 410] width 1456 height 819
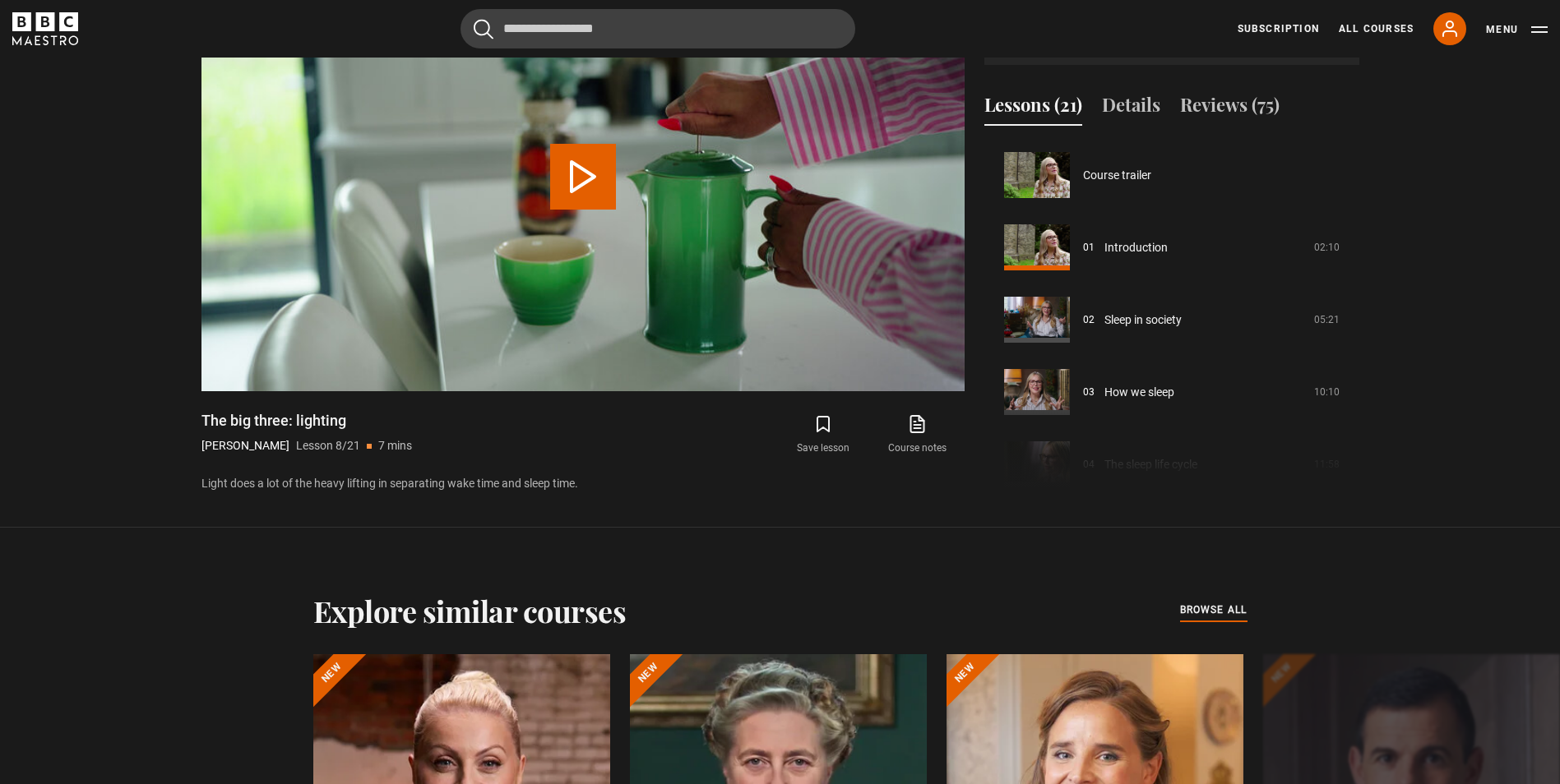
scroll to position [506, 0]
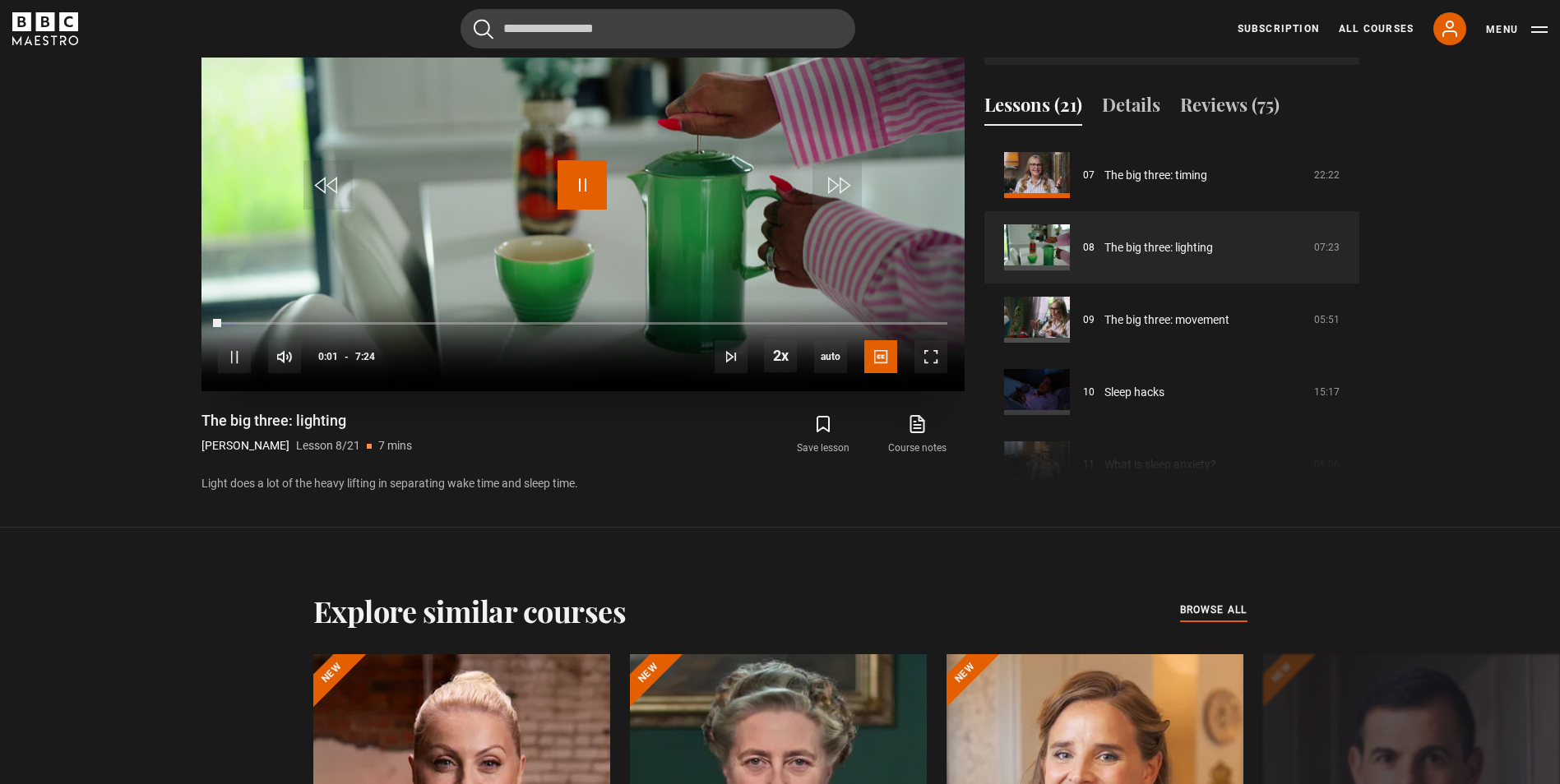
click at [603, 180] on span "Video Player" at bounding box center [582, 185] width 49 height 49
